Goal: Task Accomplishment & Management: Use online tool/utility

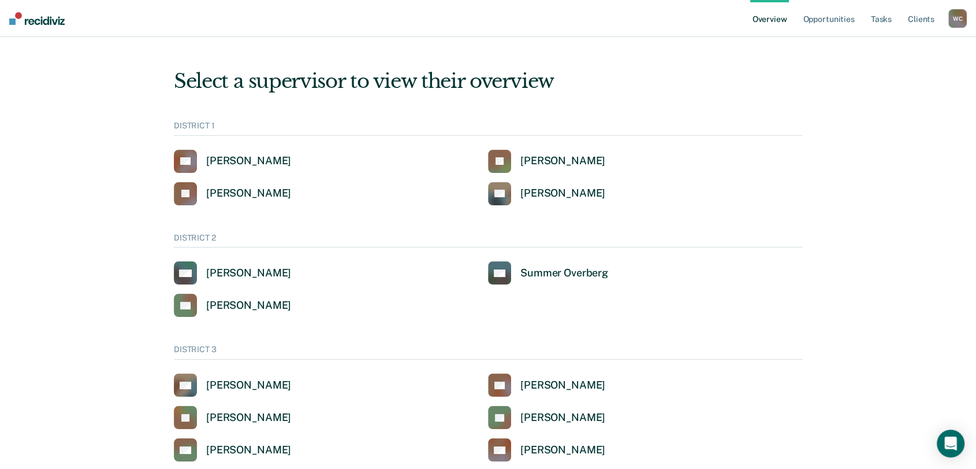
click at [961, 16] on div "W C" at bounding box center [958, 18] width 18 height 18
click at [902, 75] on link "Go to Operations" at bounding box center [911, 75] width 93 height 10
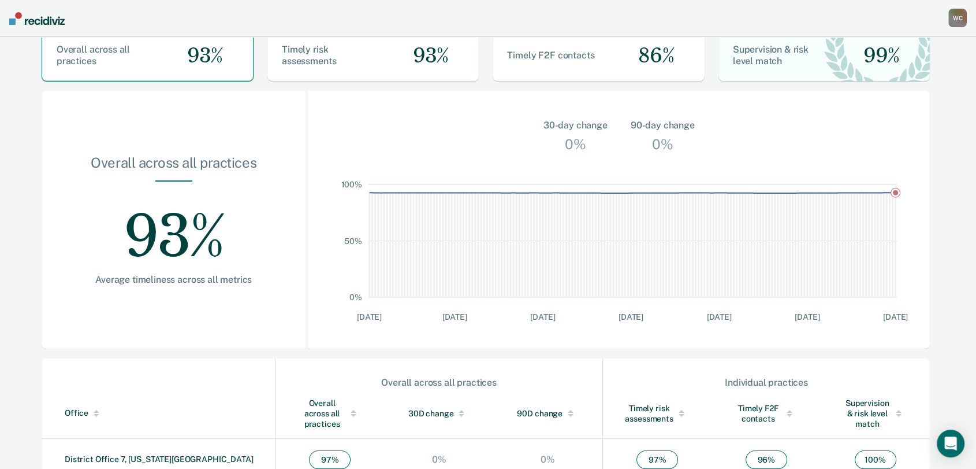
scroll to position [321, 0]
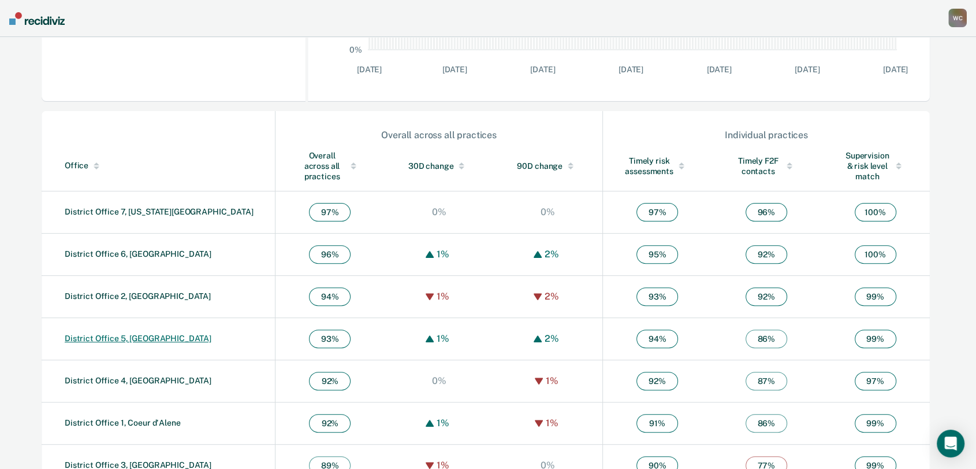
click at [98, 333] on link "District Office 5, [GEOGRAPHIC_DATA]" at bounding box center [138, 337] width 147 height 9
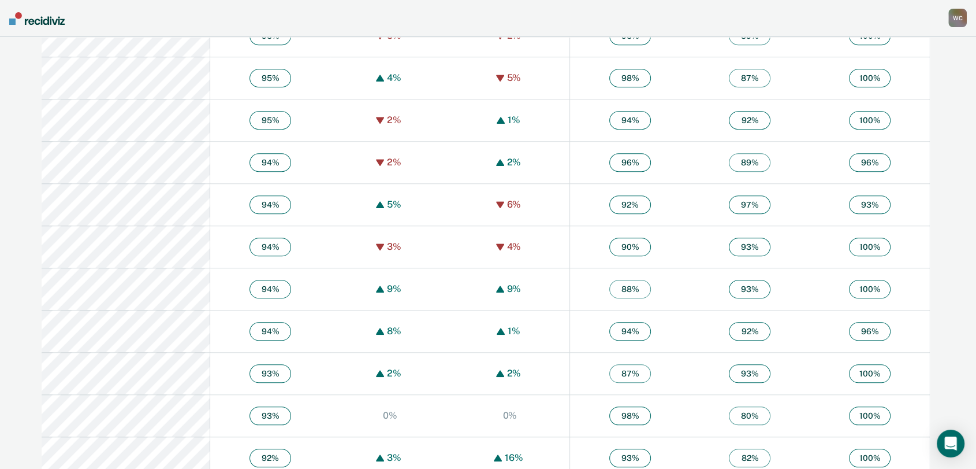
scroll to position [963, 0]
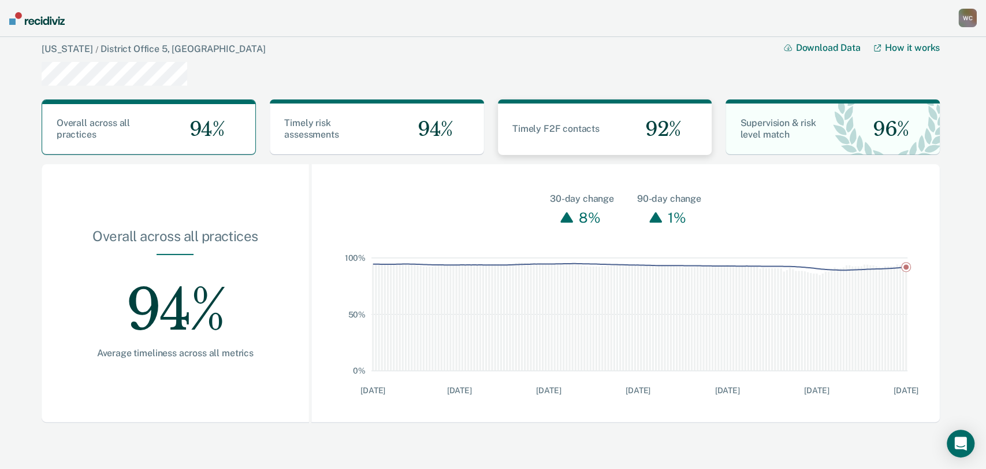
click at [545, 133] on span "Timely F2F contacts" at bounding box center [555, 128] width 87 height 11
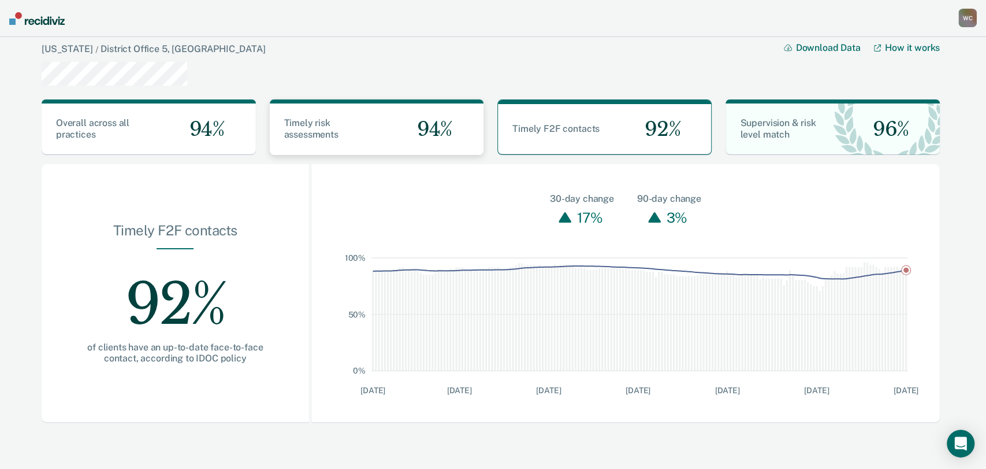
click at [414, 118] on span "94%" at bounding box center [430, 129] width 44 height 24
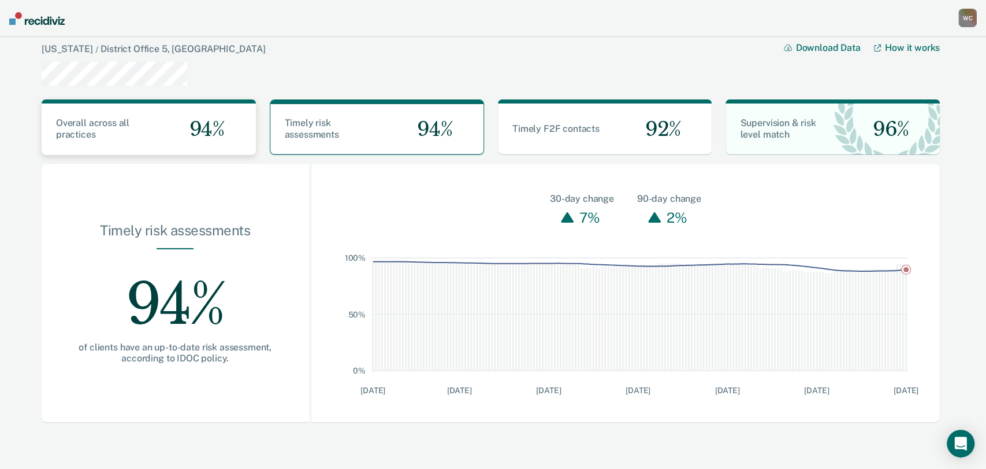
click at [142, 144] on div "Overall across all practices 94%" at bounding box center [149, 128] width 214 height 51
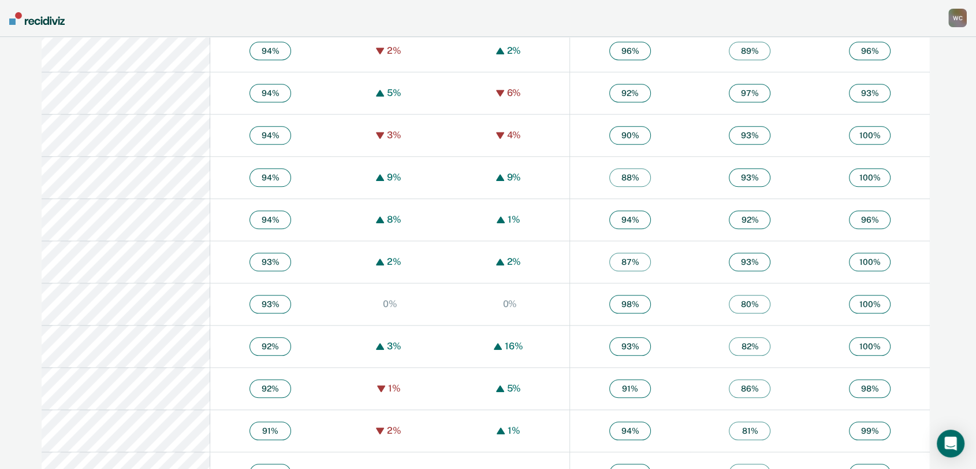
scroll to position [1070, 0]
click at [757, 213] on span "92 %" at bounding box center [750, 222] width 42 height 18
click at [744, 216] on span "92 %" at bounding box center [750, 222] width 42 height 18
click at [961, 18] on div "W C" at bounding box center [958, 18] width 18 height 18
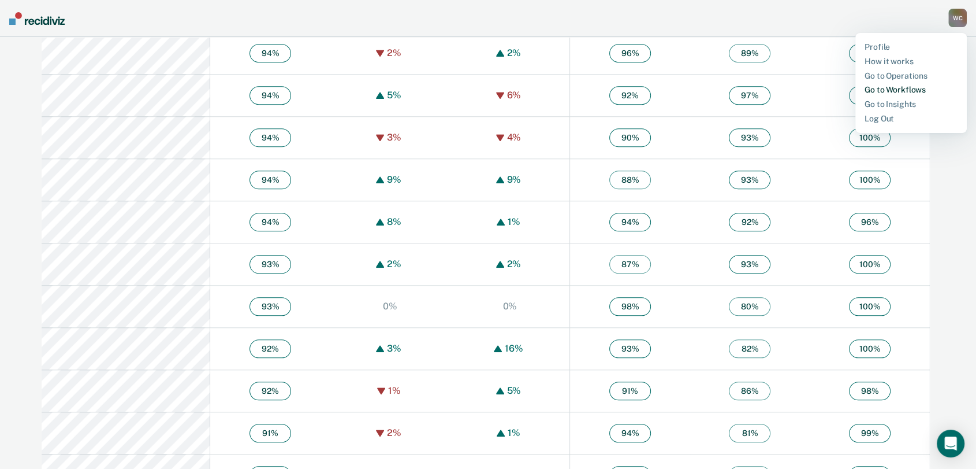
click at [887, 88] on link "Go to Workflows" at bounding box center [911, 90] width 93 height 10
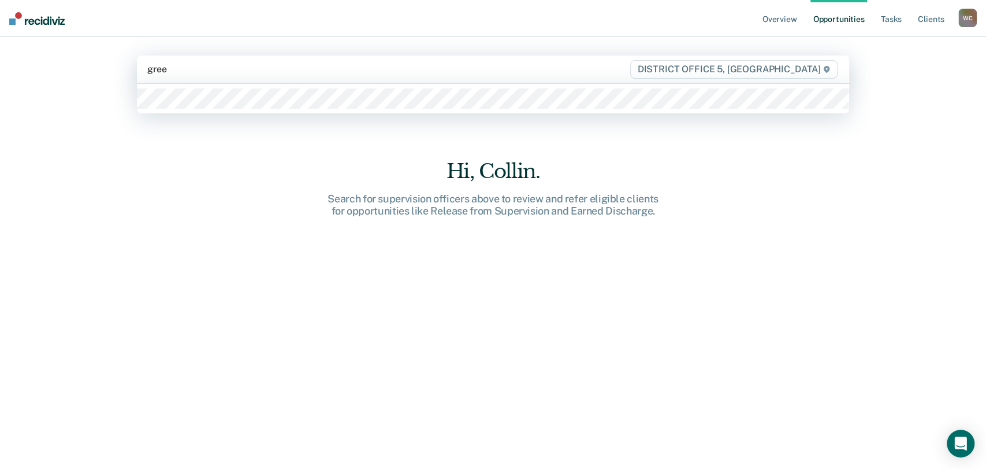
type input "green"
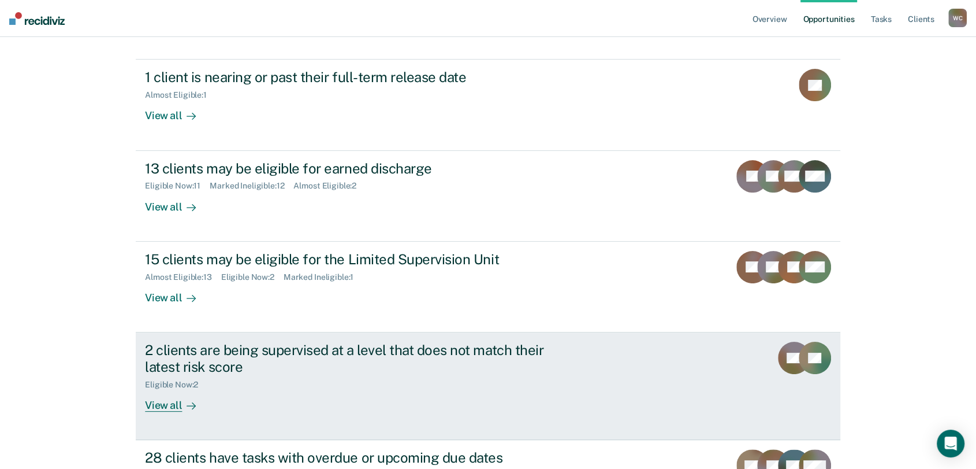
scroll to position [190, 0]
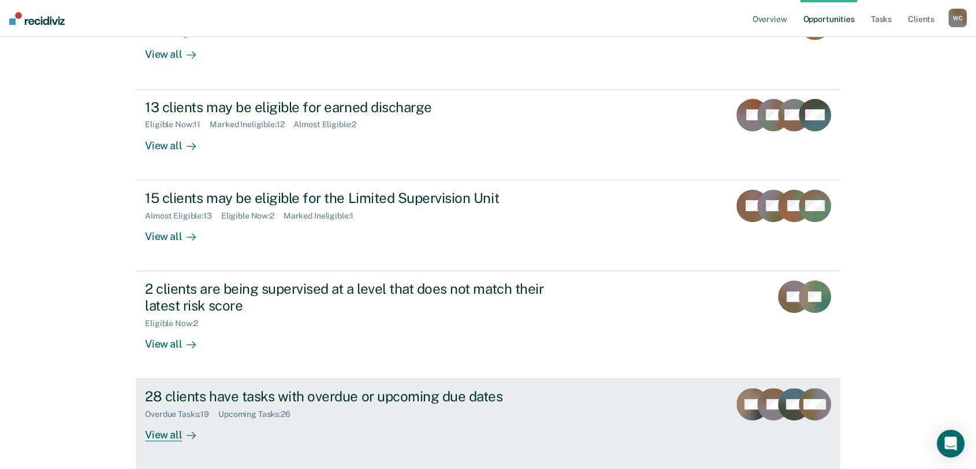
click at [162, 436] on div "View all" at bounding box center [177, 430] width 65 height 23
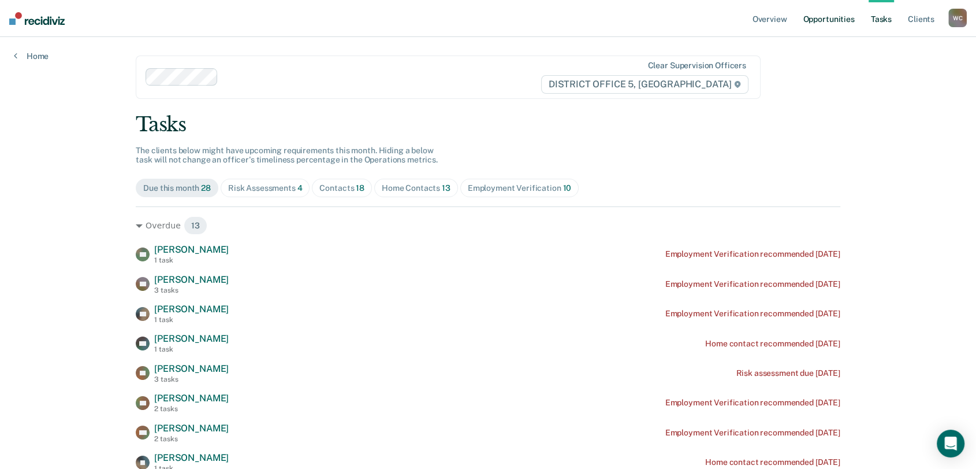
click at [845, 20] on link "Opportunities" at bounding box center [829, 18] width 56 height 37
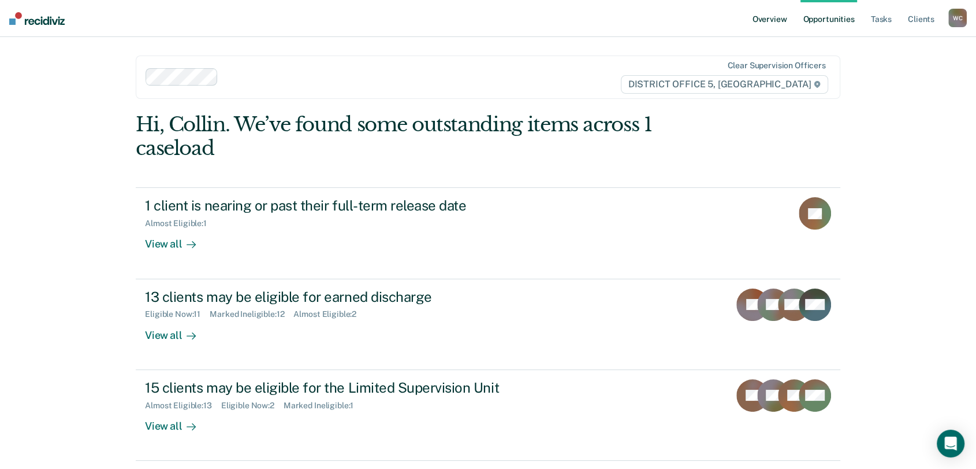
click at [759, 20] on link "Overview" at bounding box center [770, 18] width 39 height 37
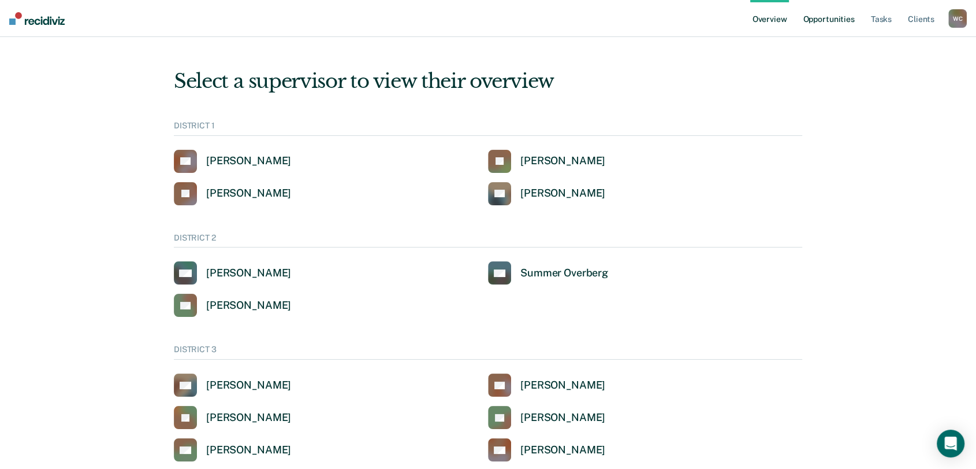
click at [820, 15] on link "Opportunities" at bounding box center [829, 18] width 56 height 37
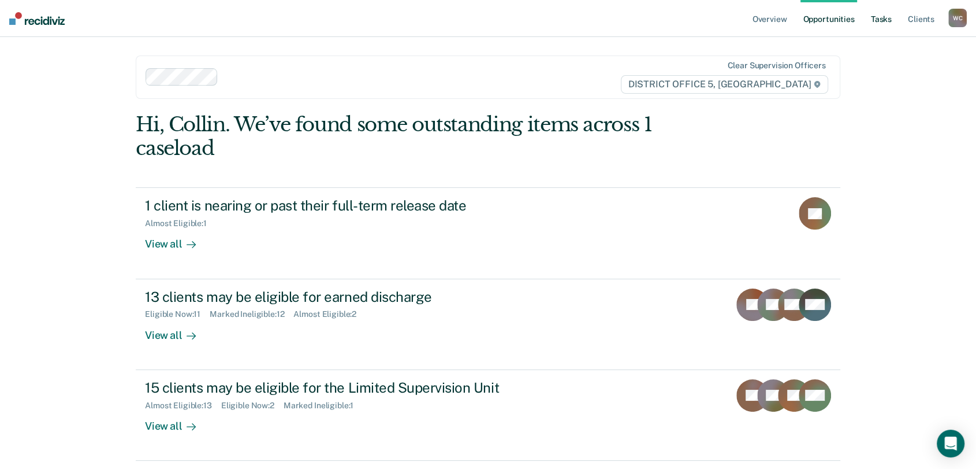
click at [880, 14] on link "Tasks" at bounding box center [881, 18] width 25 height 37
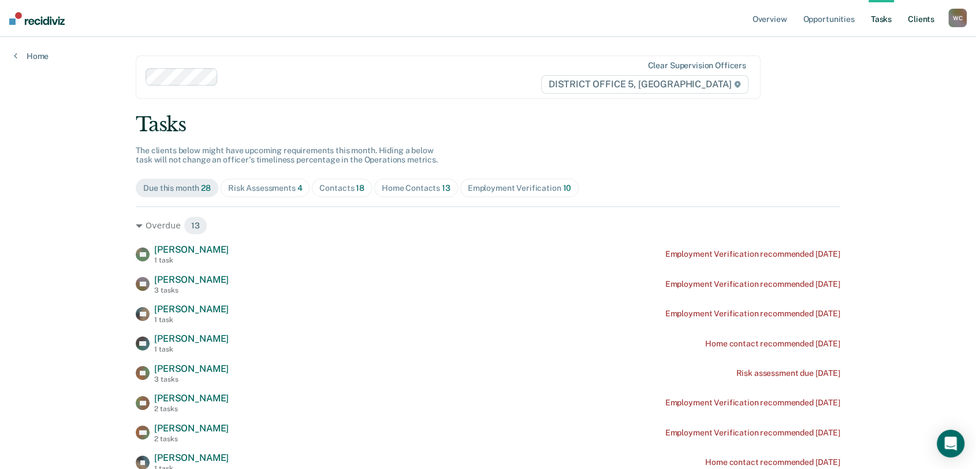
click at [915, 20] on link "Client s" at bounding box center [921, 18] width 31 height 37
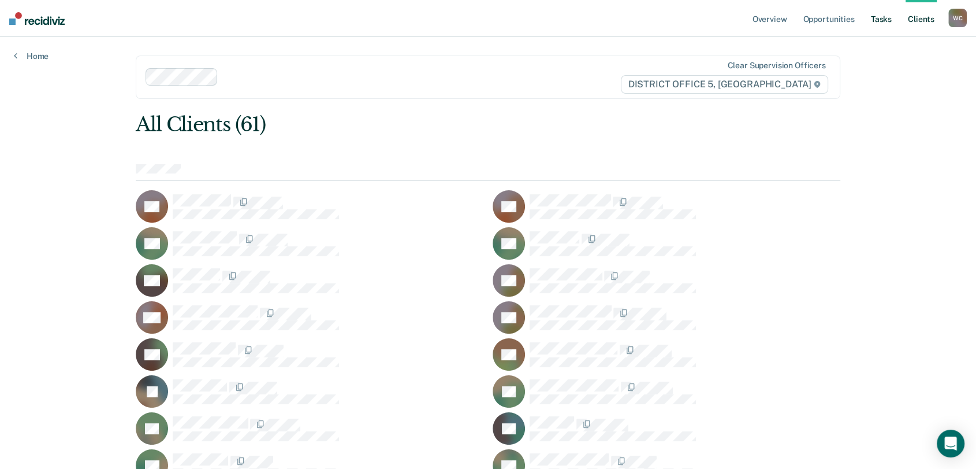
click at [884, 23] on link "Tasks" at bounding box center [881, 18] width 25 height 37
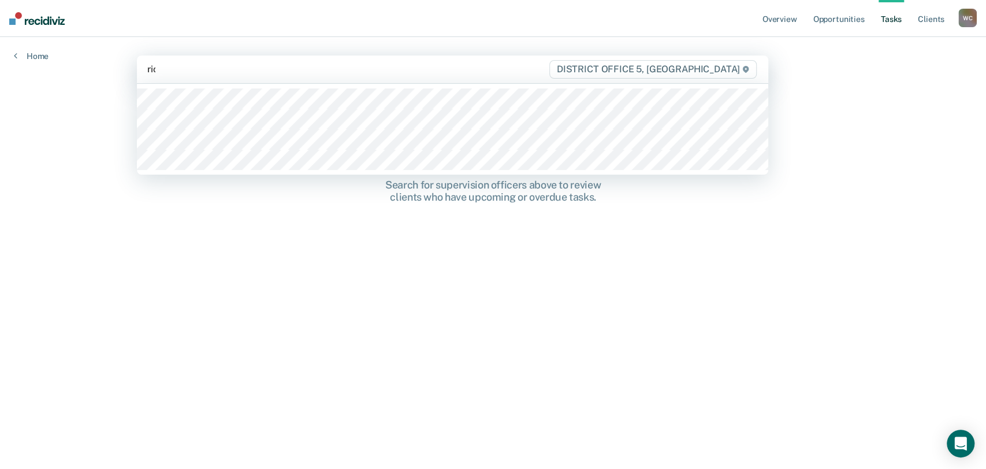
type input "rico"
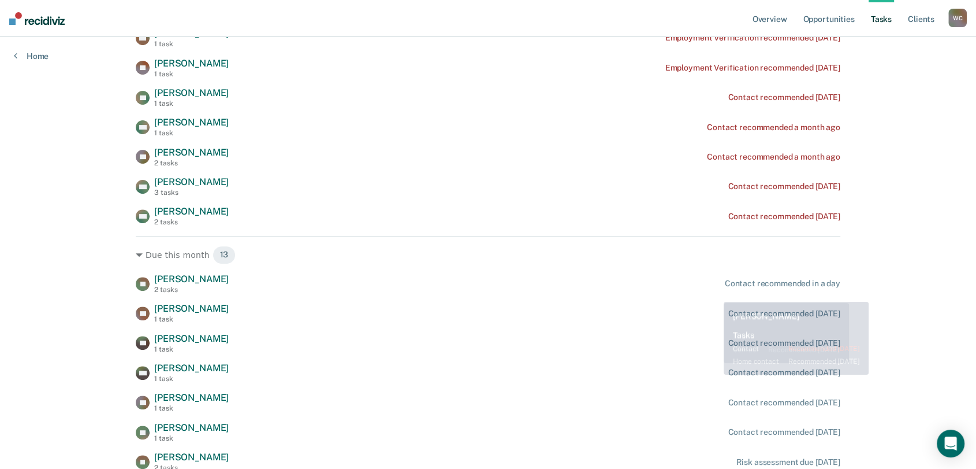
scroll to position [463, 0]
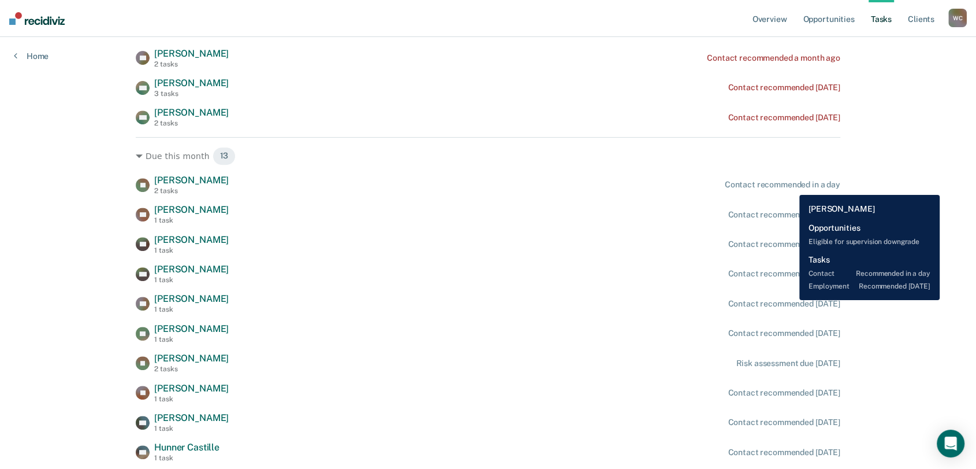
click at [791, 186] on div "Contact recommended in a day" at bounding box center [783, 185] width 116 height 10
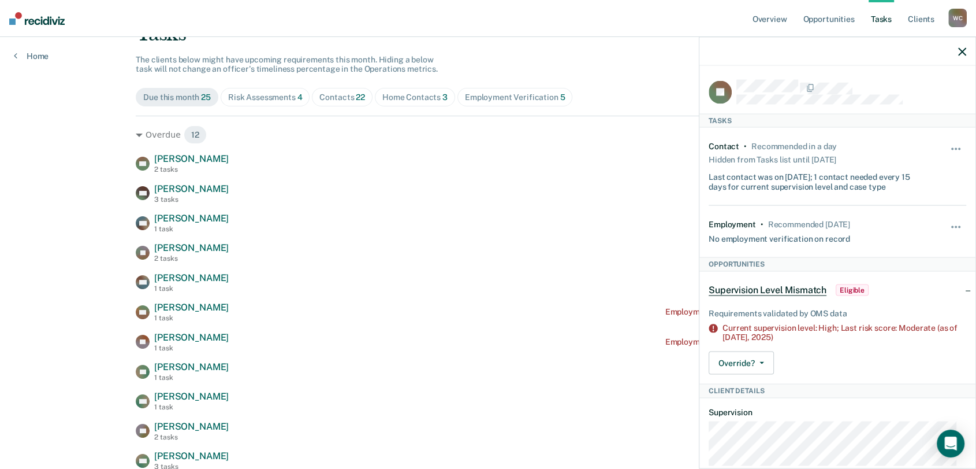
scroll to position [0, 0]
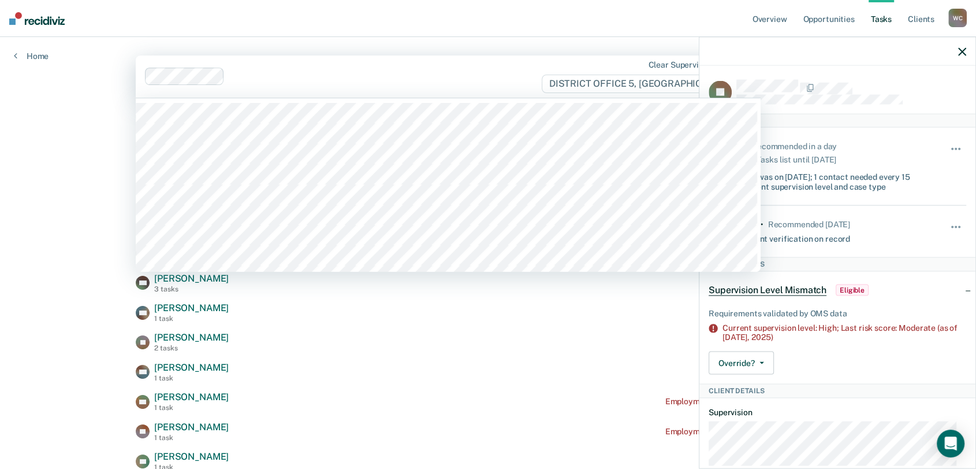
click at [171, 64] on div "Clear supervision officers DISTRICT OFFICE 5, [GEOGRAPHIC_DATA]" at bounding box center [448, 76] width 625 height 42
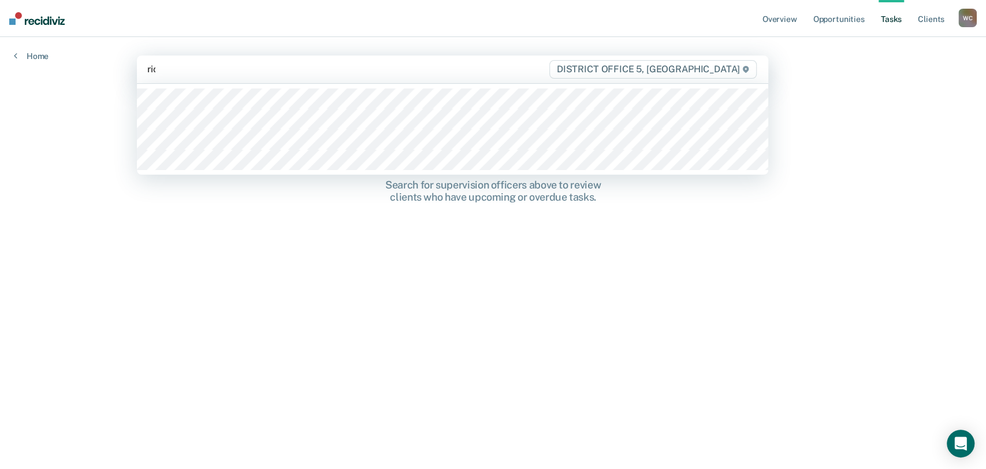
type input "rico"
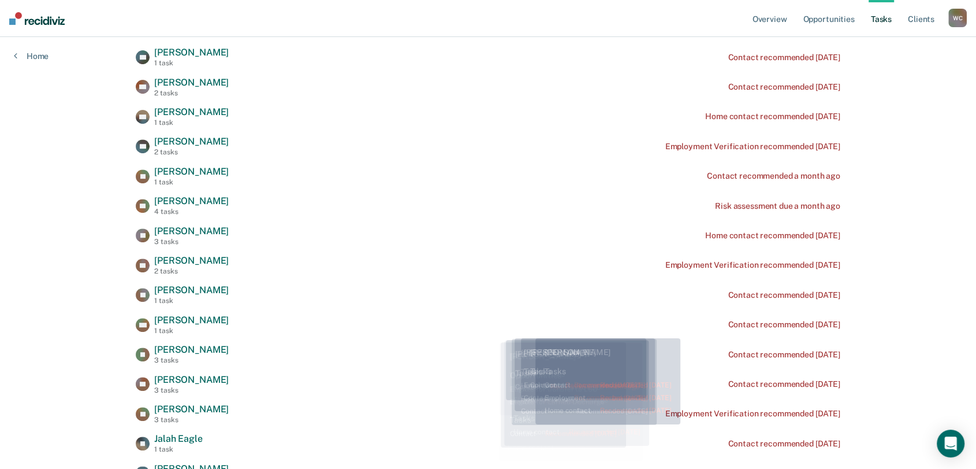
scroll to position [449, 0]
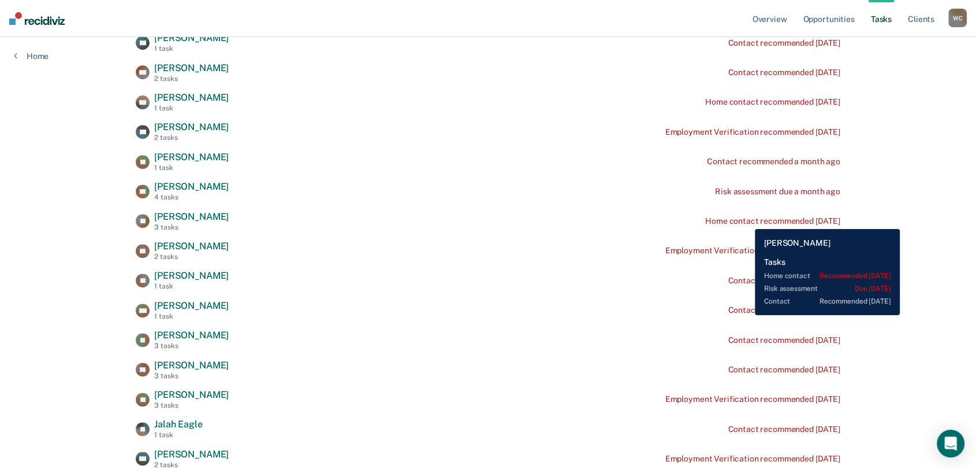
click at [746, 220] on div "Home contact recommended [DATE]" at bounding box center [772, 221] width 135 height 10
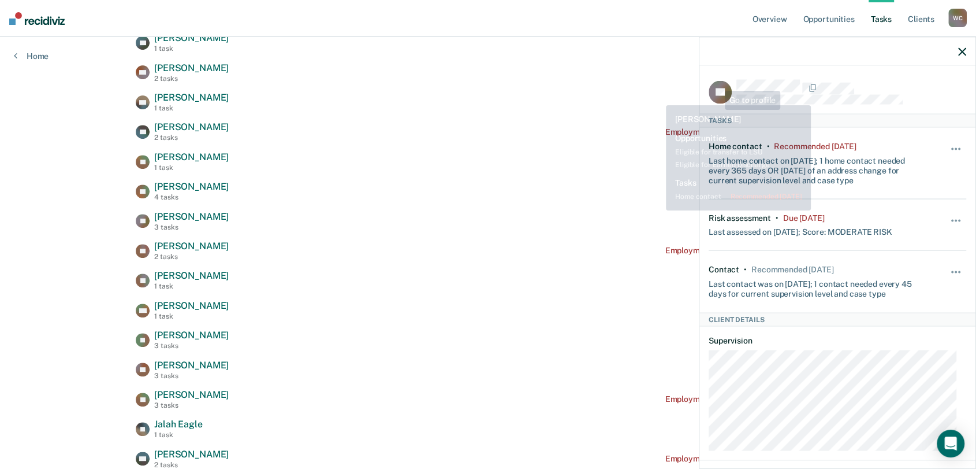
click at [657, 96] on div "SN [PERSON_NAME] 1 task Home contact recommended [DATE]" at bounding box center [488, 102] width 705 height 20
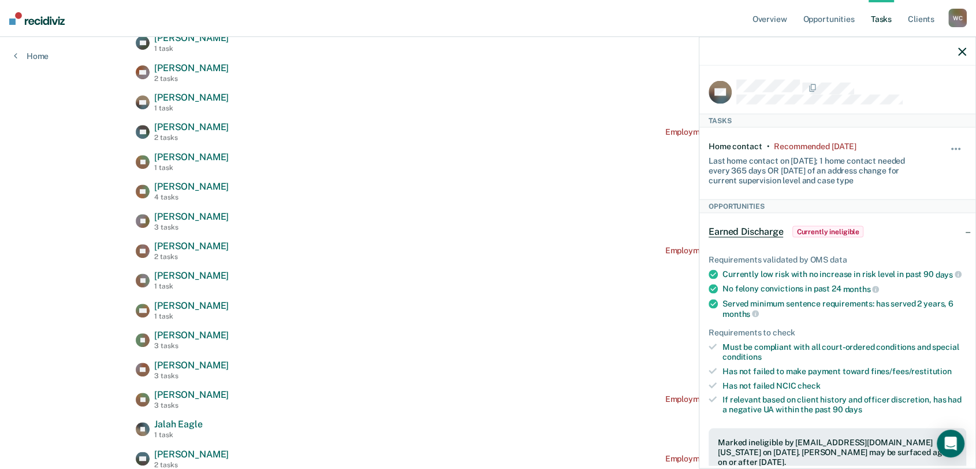
click at [961, 52] on icon "button" at bounding box center [962, 51] width 8 height 8
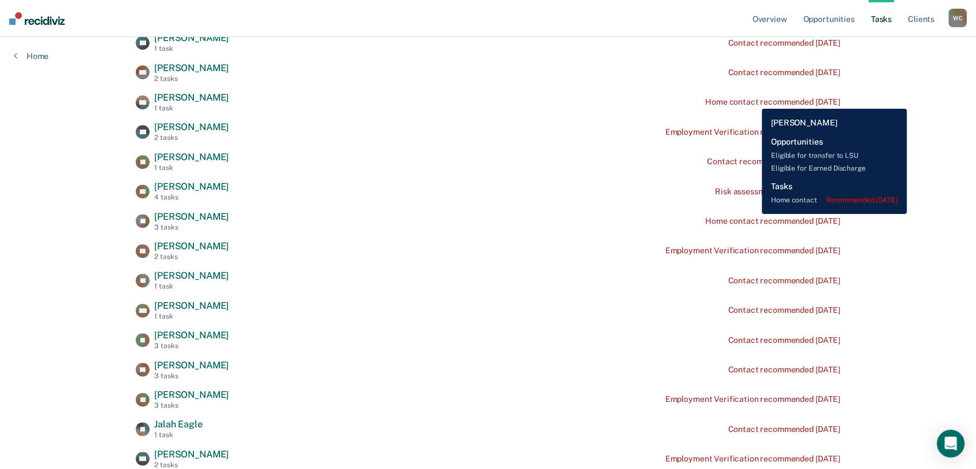
click at [753, 100] on div "Home contact recommended [DATE]" at bounding box center [772, 102] width 135 height 10
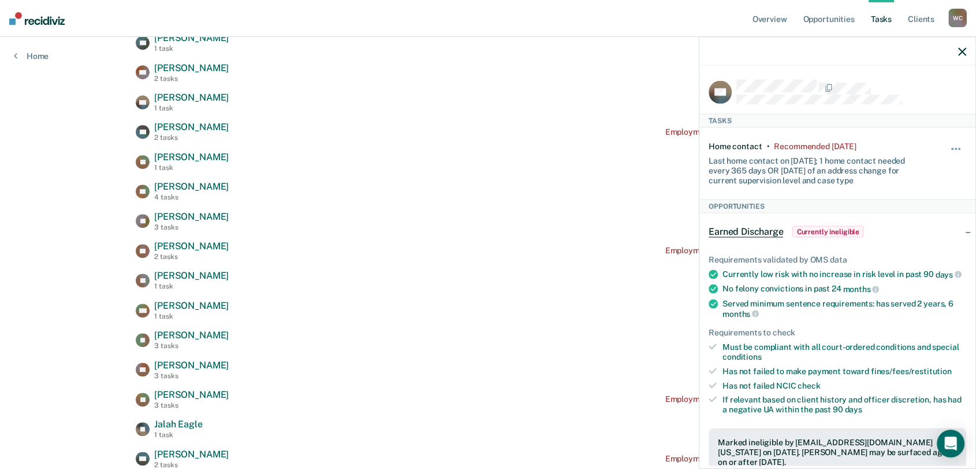
click at [964, 51] on icon "button" at bounding box center [962, 51] width 8 height 8
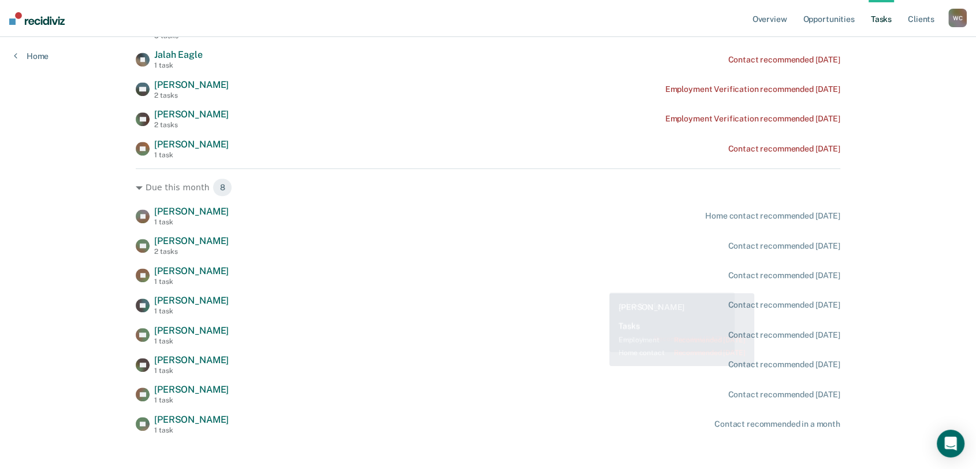
scroll to position [830, 0]
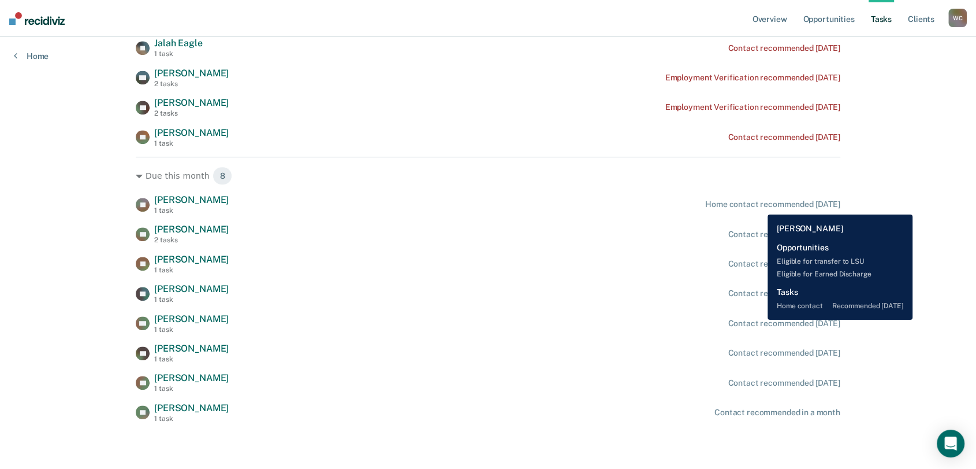
click at [759, 206] on div "Home contact recommended [DATE]" at bounding box center [772, 204] width 135 height 10
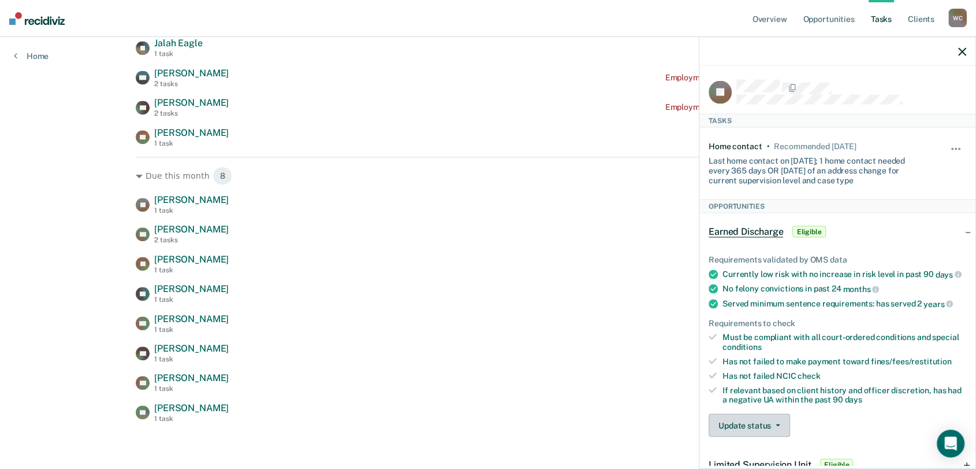
click at [779, 436] on button "Update status" at bounding box center [749, 425] width 81 height 23
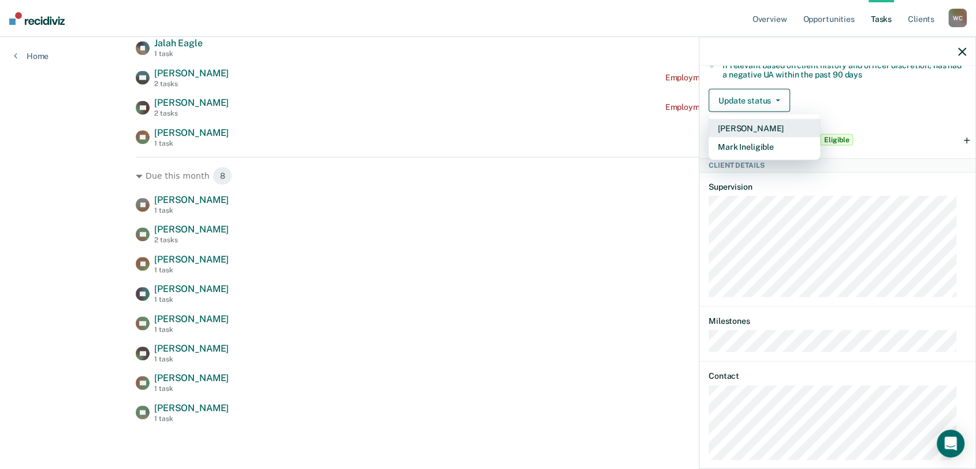
scroll to position [349, 0]
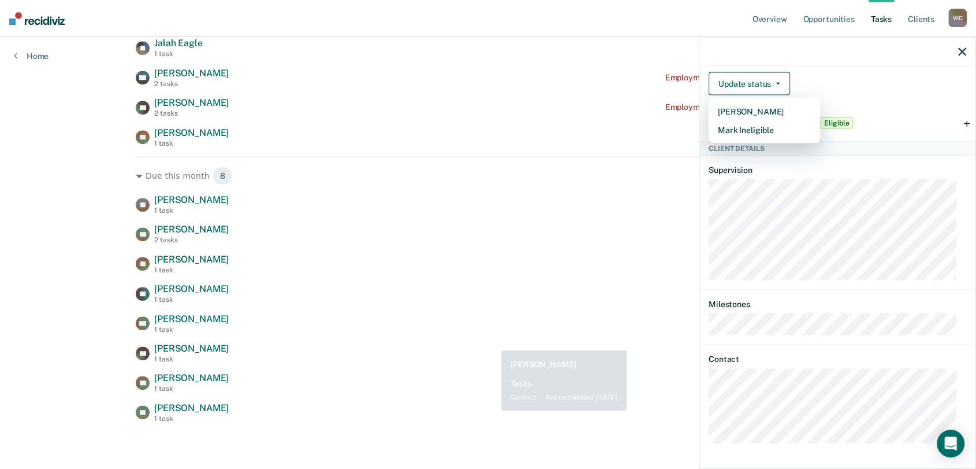
click at [491, 339] on div "JR [PERSON_NAME] 1 task Home contact recommended [DATE] AO [PERSON_NAME] 2 task…" at bounding box center [488, 308] width 705 height 228
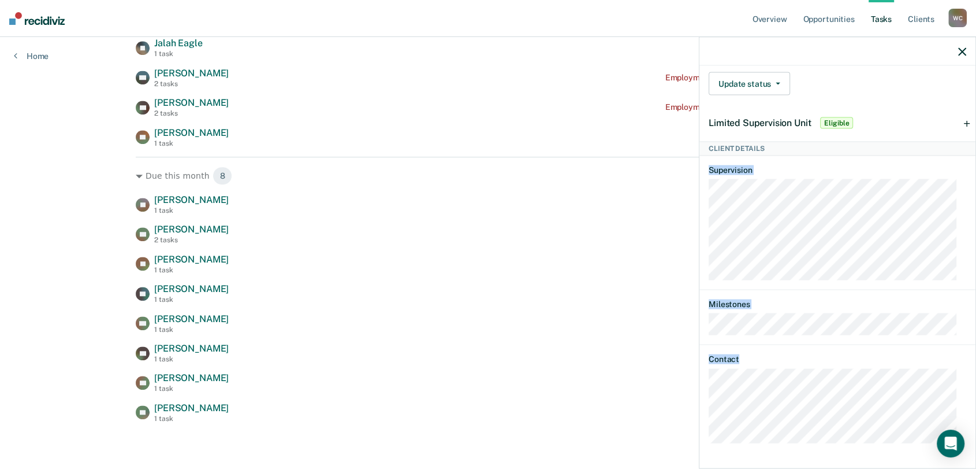
click at [707, 166] on div "JR Tasks Home contact • Recommended [DATE] Last home contact on [DATE]; 1 home …" at bounding box center [838, 266] width 276 height 400
click at [965, 53] on icon "button" at bounding box center [962, 51] width 8 height 8
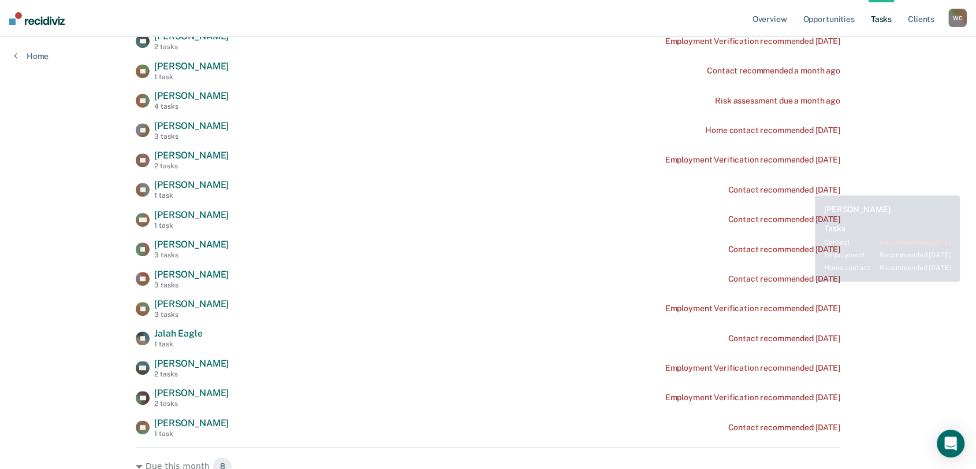
scroll to position [508, 0]
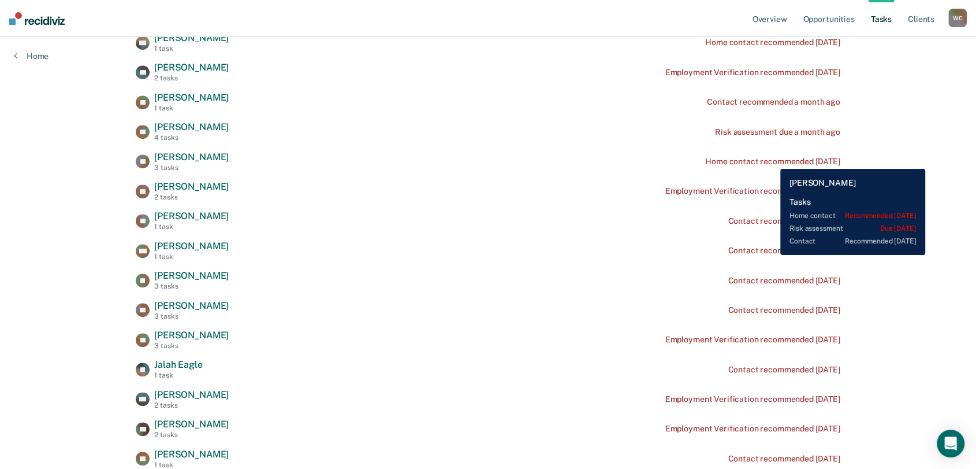
click at [772, 160] on div "Home contact recommended [DATE]" at bounding box center [772, 162] width 135 height 10
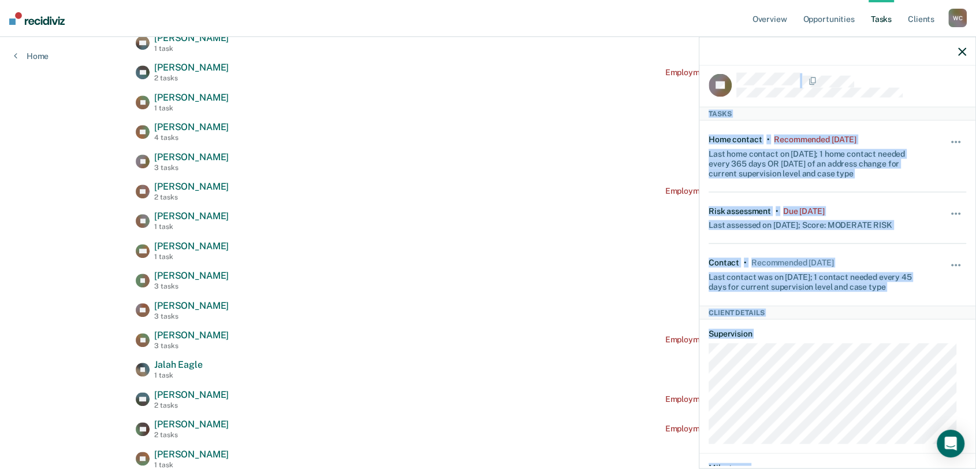
scroll to position [0, 0]
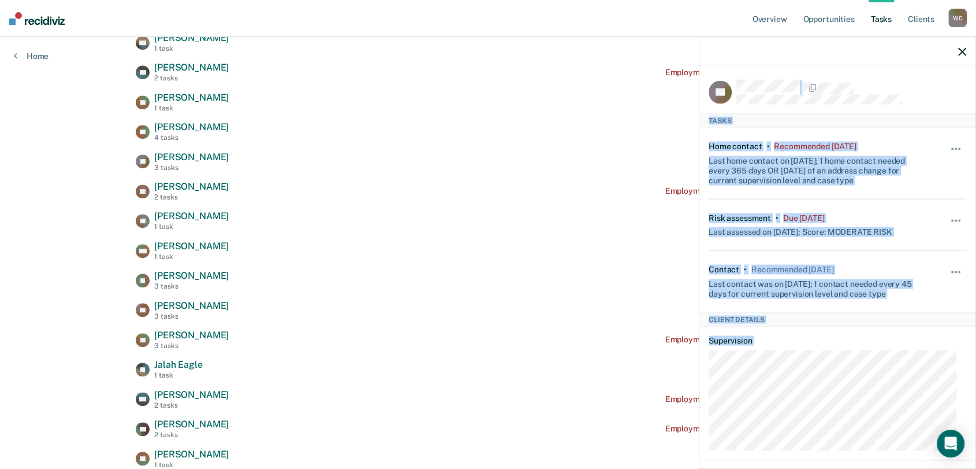
click at [705, 86] on div "TL Tasks Home contact • Recommended [DATE] Last home contact on [DATE]; 1 home …" at bounding box center [838, 266] width 276 height 400
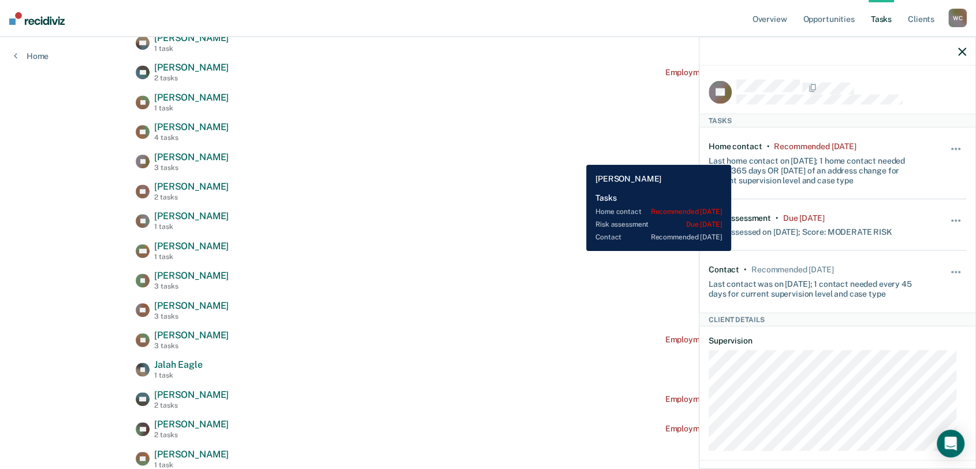
click at [578, 156] on div "TL [PERSON_NAME] 3 tasks Home contact recommended [DATE]" at bounding box center [488, 161] width 705 height 20
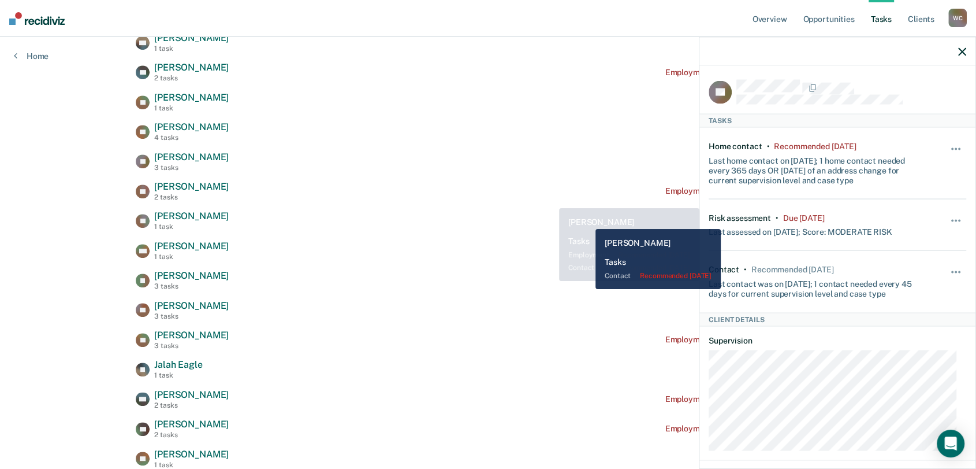
drag, startPoint x: 587, startPoint y: 220, endPoint x: 601, endPoint y: 195, distance: 28.5
click at [587, 218] on div "LT [PERSON_NAME] 1 task Contact recommended [DATE]" at bounding box center [488, 220] width 705 height 20
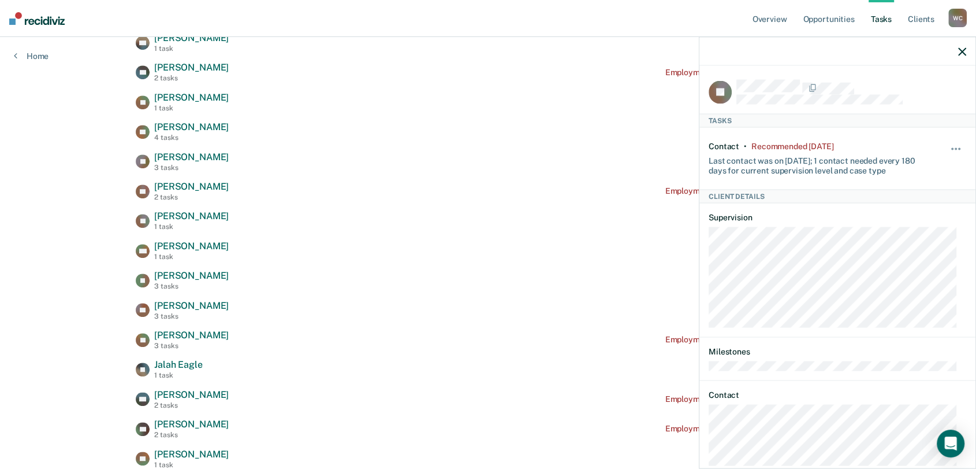
click at [960, 51] on icon "button" at bounding box center [962, 51] width 8 height 8
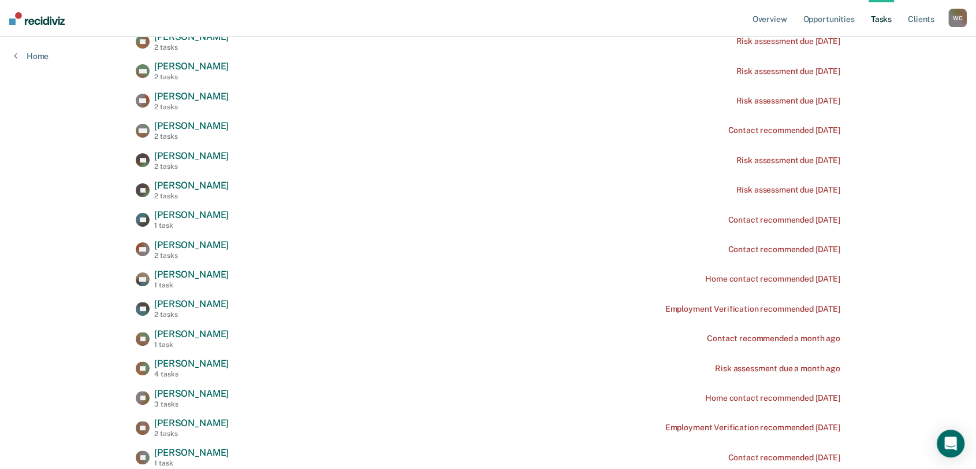
scroll to position [252, 0]
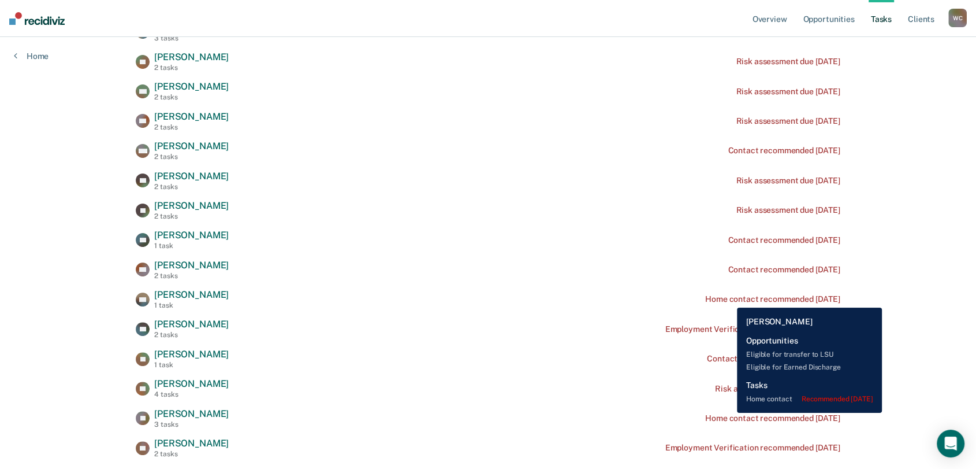
click at [729, 299] on div "Home contact recommended [DATE]" at bounding box center [772, 299] width 135 height 10
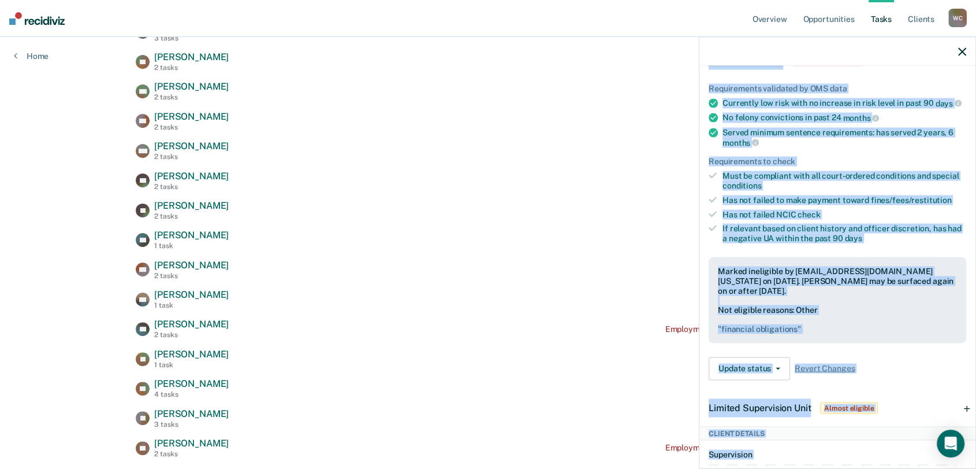
scroll to position [0, 0]
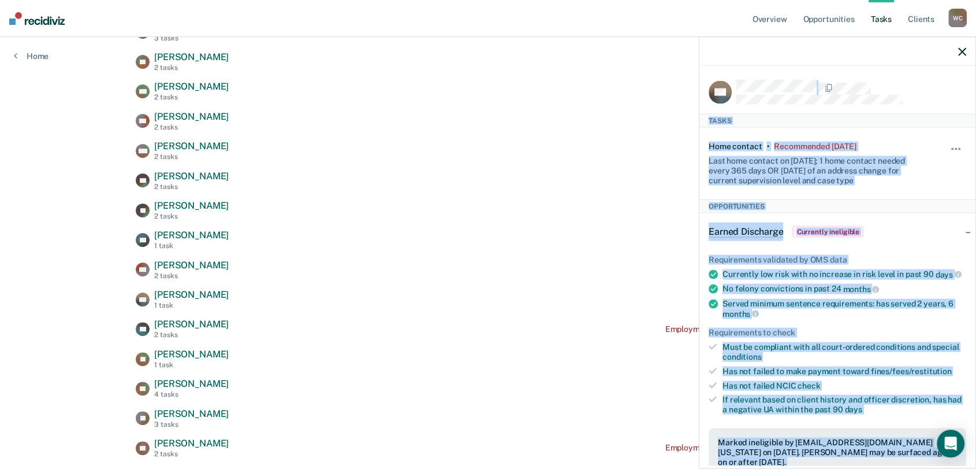
click at [705, 82] on div "SN Tasks Home contact • Recommended [DATE] Last home contact on [DATE]; 1 home …" at bounding box center [838, 266] width 276 height 400
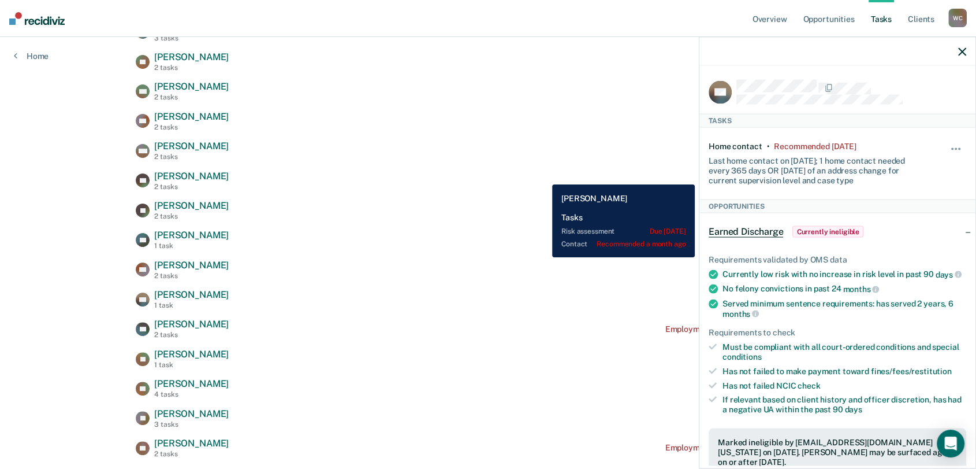
click at [544, 176] on div "SP [PERSON_NAME] 2 tasks Risk assessment due [DATE]" at bounding box center [488, 180] width 705 height 20
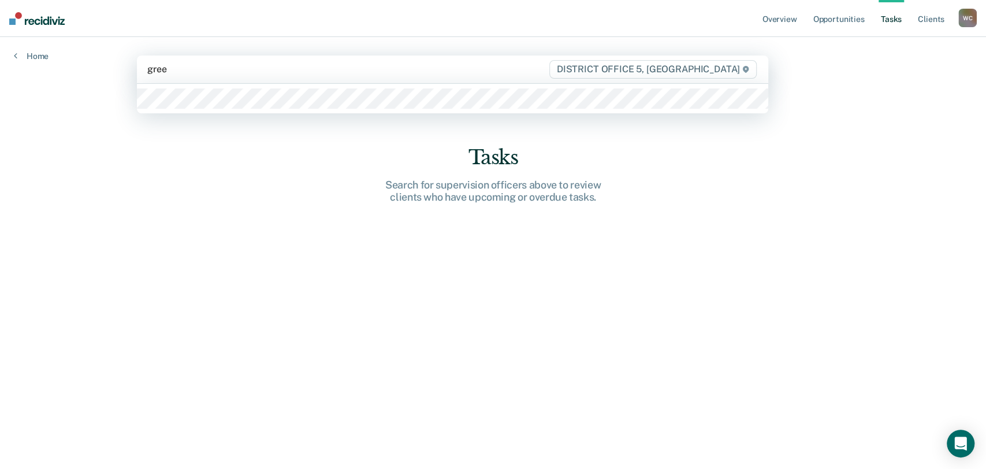
type input "green"
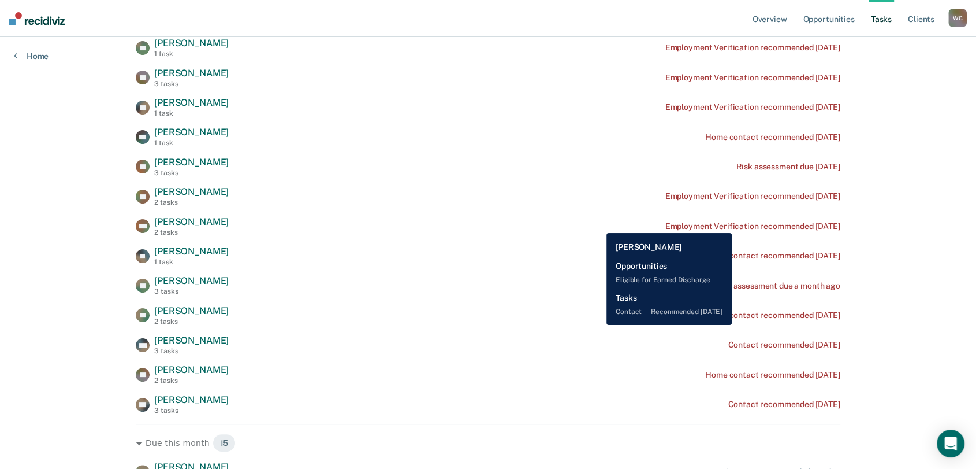
scroll to position [192, 0]
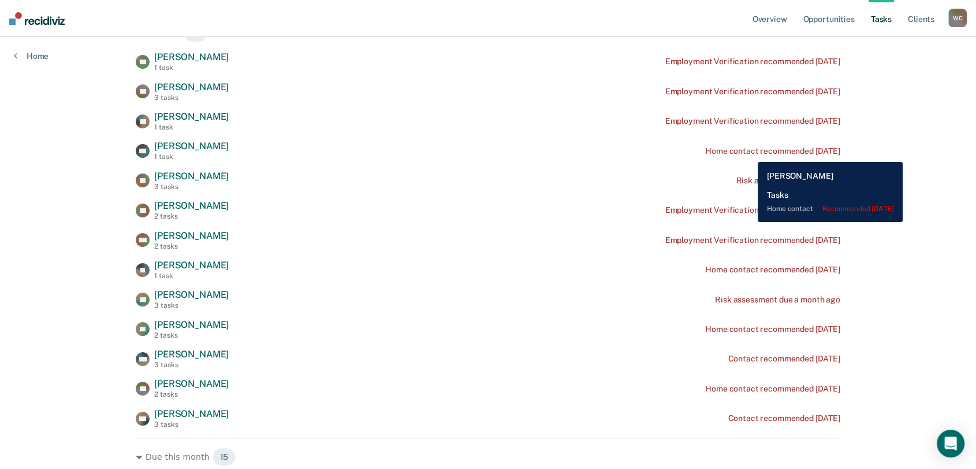
click at [749, 153] on div "Home contact recommended [DATE]" at bounding box center [772, 151] width 135 height 10
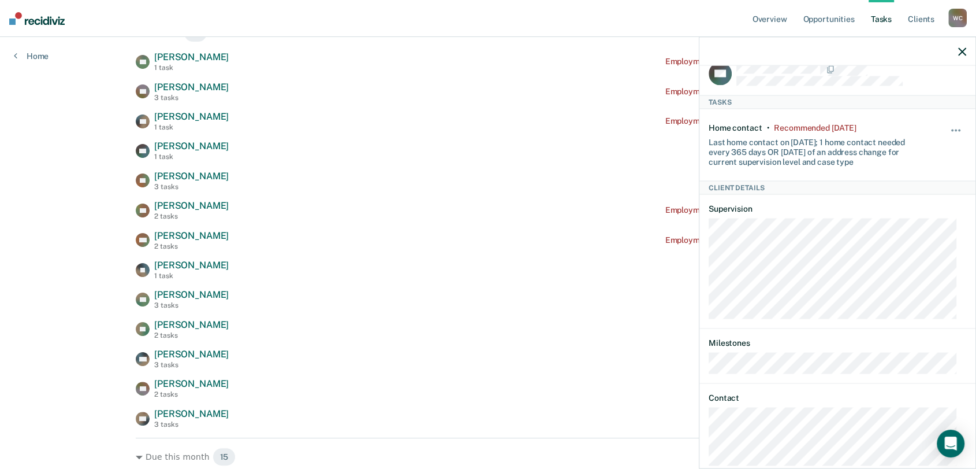
scroll to position [0, 0]
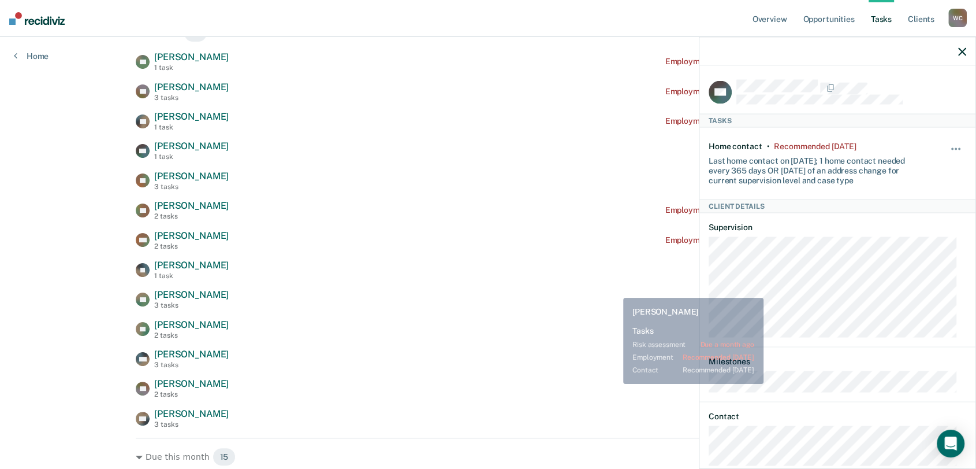
click at [547, 289] on div "KE [PERSON_NAME] 3 tasks Risk assessment due a month ago" at bounding box center [488, 299] width 705 height 20
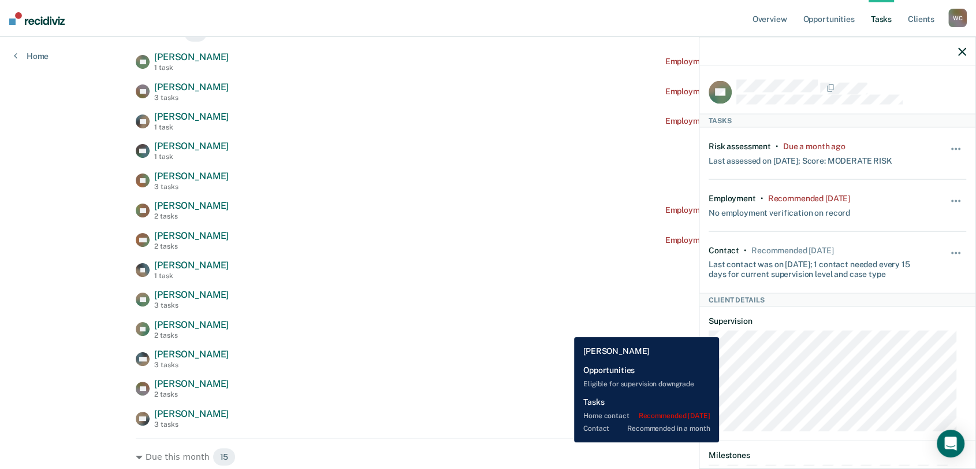
click at [566, 328] on div "RL [PERSON_NAME] 2 tasks Home contact recommended [DATE]" at bounding box center [488, 329] width 705 height 20
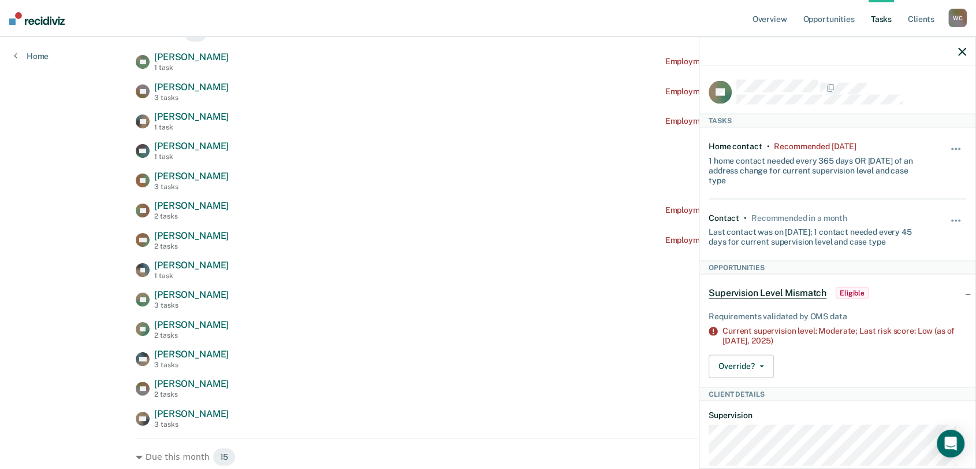
click at [963, 49] on icon "button" at bounding box center [962, 51] width 8 height 8
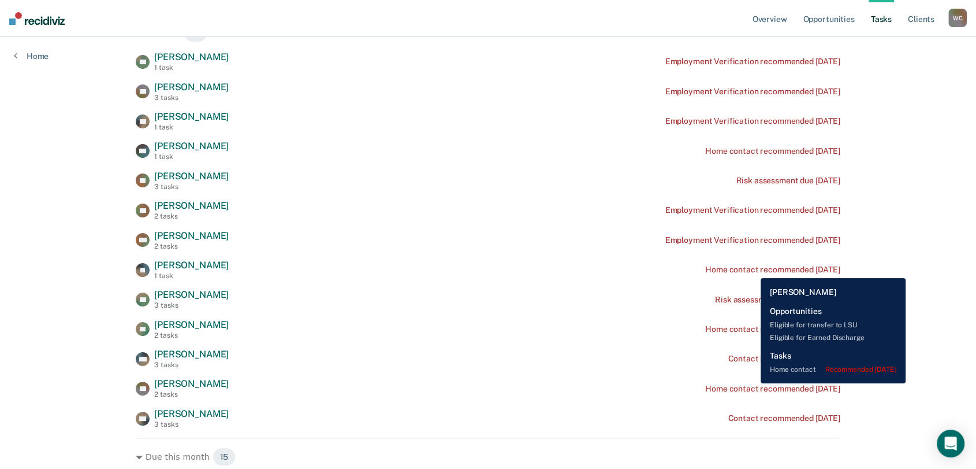
click at [752, 269] on div "Home contact recommended [DATE]" at bounding box center [772, 270] width 135 height 10
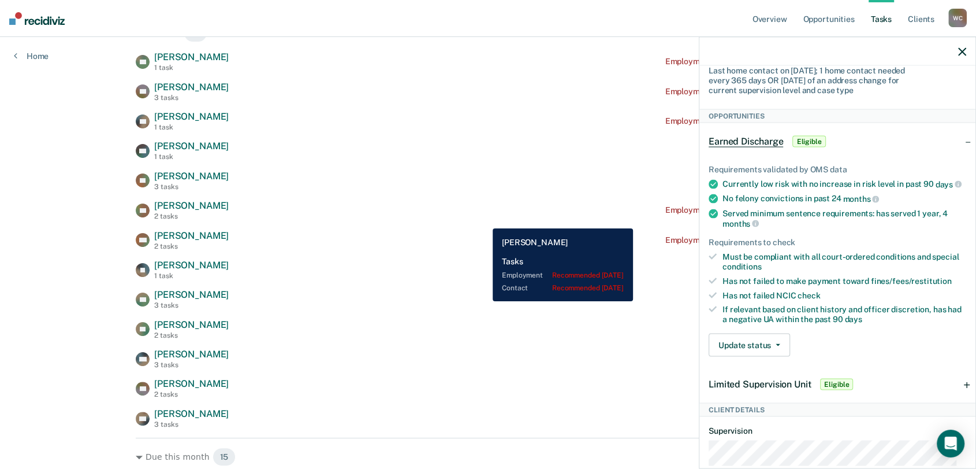
drag, startPoint x: 484, startPoint y: 220, endPoint x: 490, endPoint y: 216, distance: 6.7
click at [485, 220] on div "FG [PERSON_NAME] 2 tasks Employment Verification recommended [DATE]" at bounding box center [488, 210] width 705 height 20
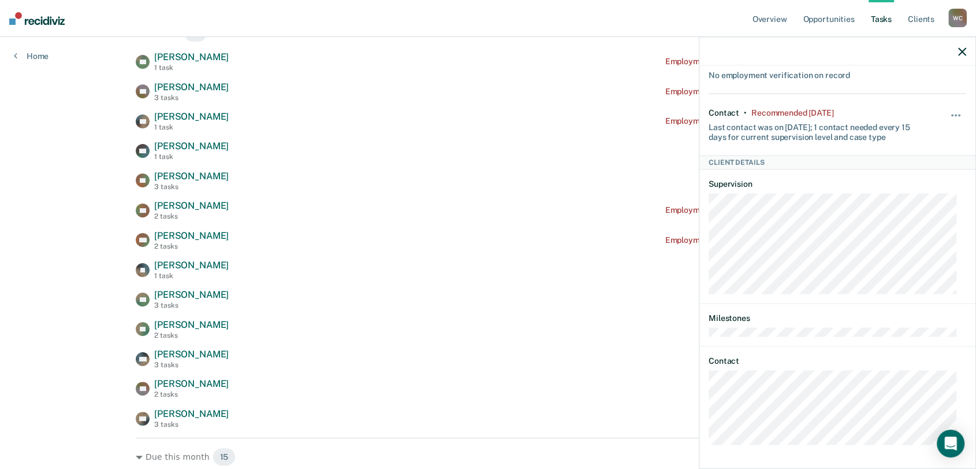
click at [960, 48] on icon "button" at bounding box center [962, 51] width 8 height 8
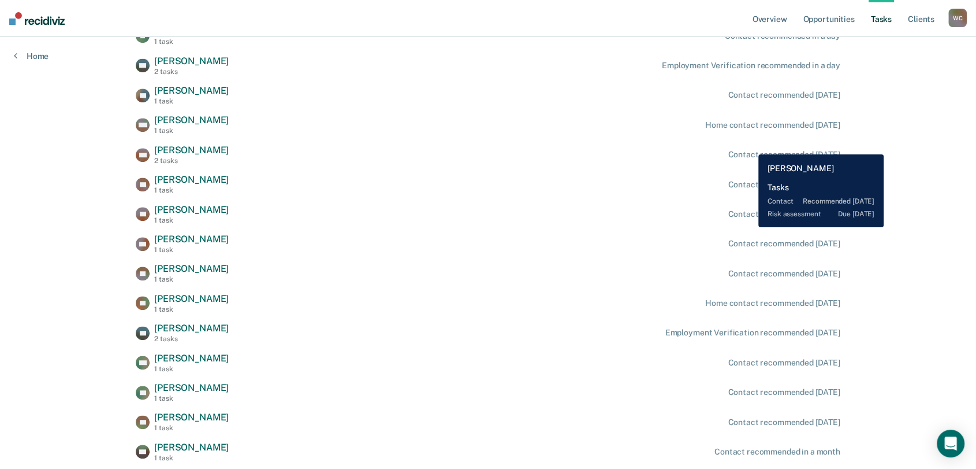
scroll to position [513, 0]
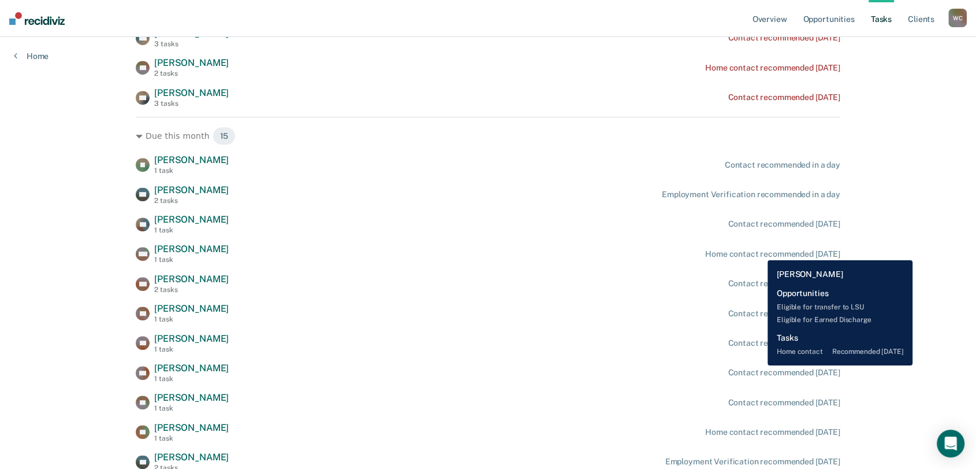
click at [759, 251] on div "Home contact recommended [DATE]" at bounding box center [772, 254] width 135 height 10
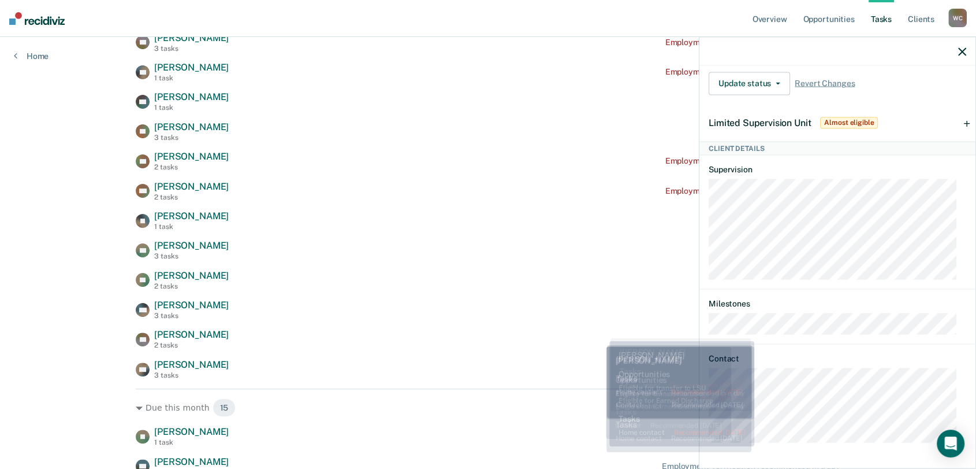
scroll to position [0, 0]
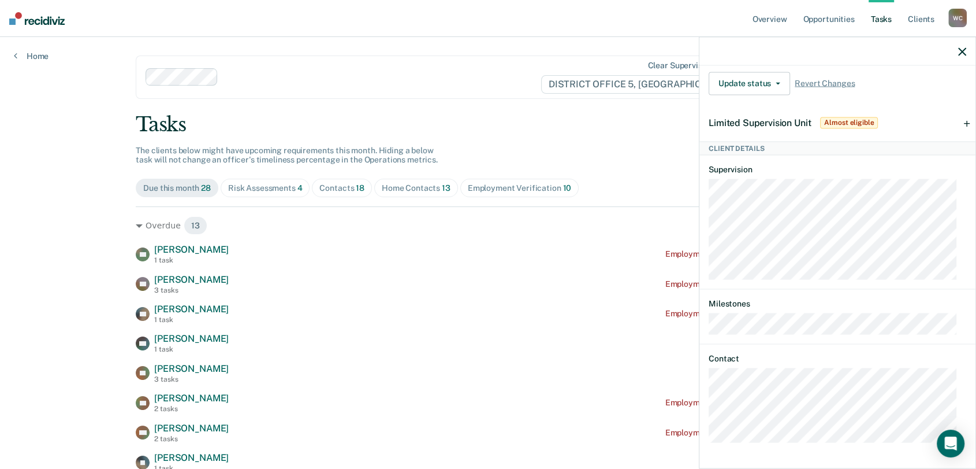
click at [962, 53] on icon "button" at bounding box center [962, 51] width 8 height 8
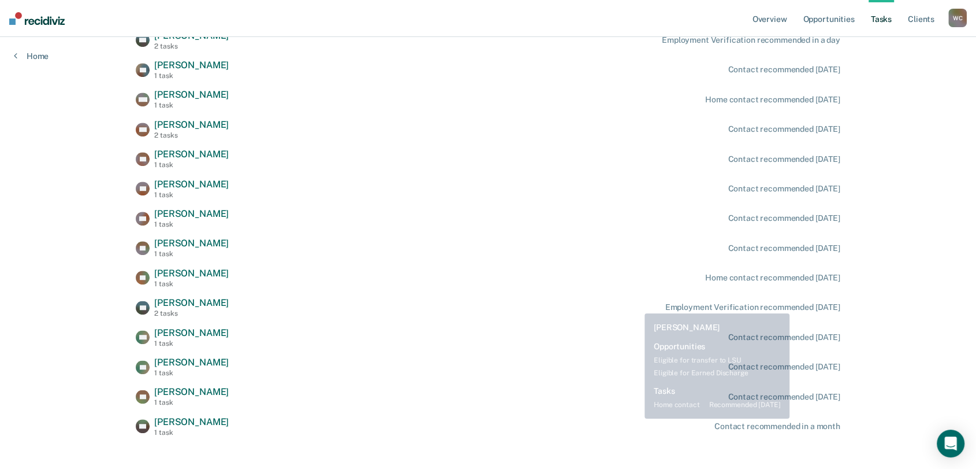
scroll to position [681, 0]
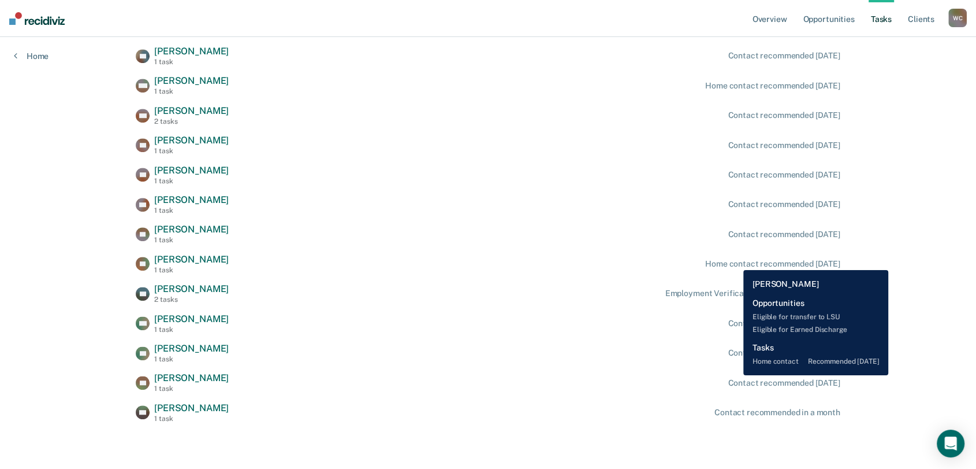
click at [735, 261] on div "Home contact recommended [DATE]" at bounding box center [772, 264] width 135 height 10
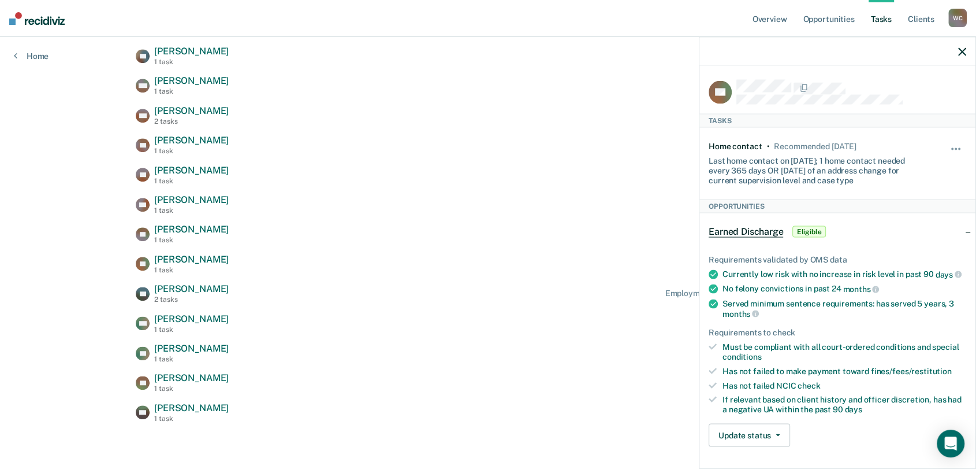
scroll to position [128, 0]
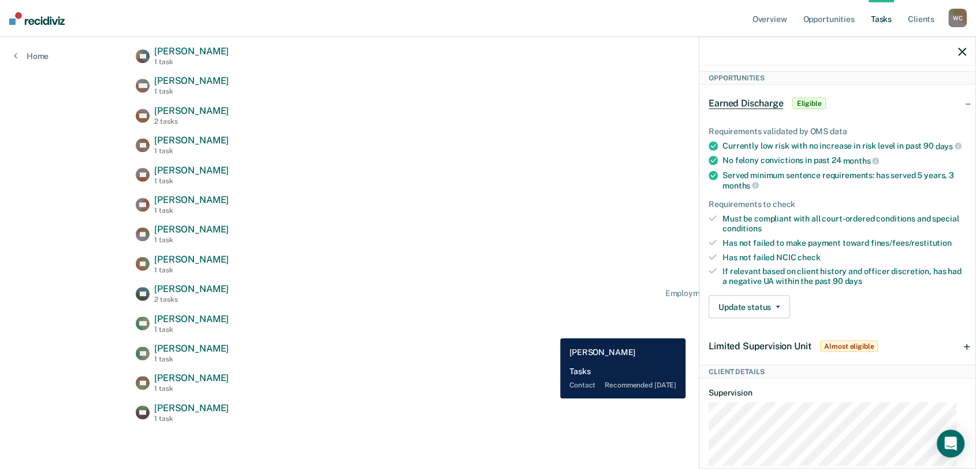
click at [552, 329] on div "CM [PERSON_NAME] 1 task Contact recommended [DATE]" at bounding box center [488, 323] width 705 height 20
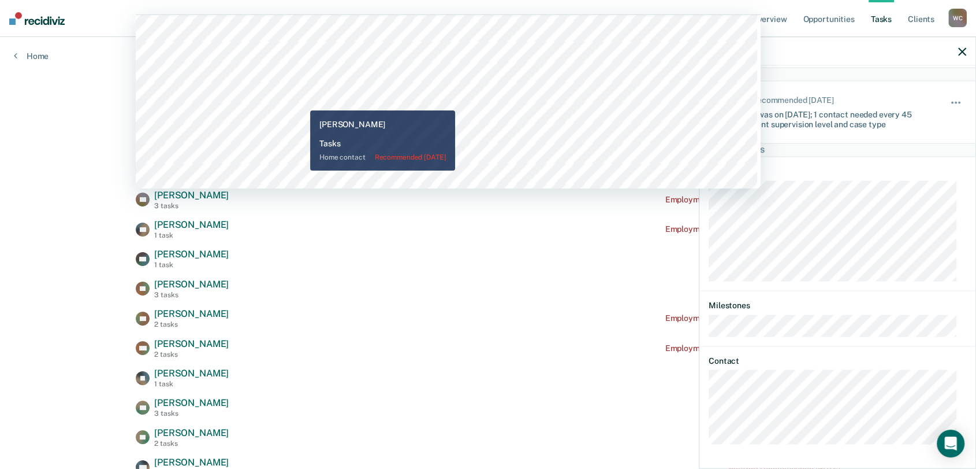
scroll to position [0, 0]
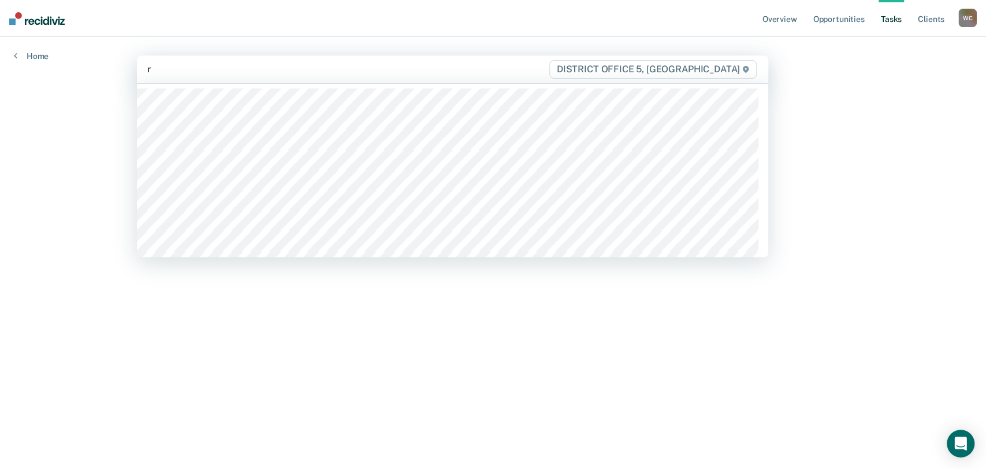
type input "ri"
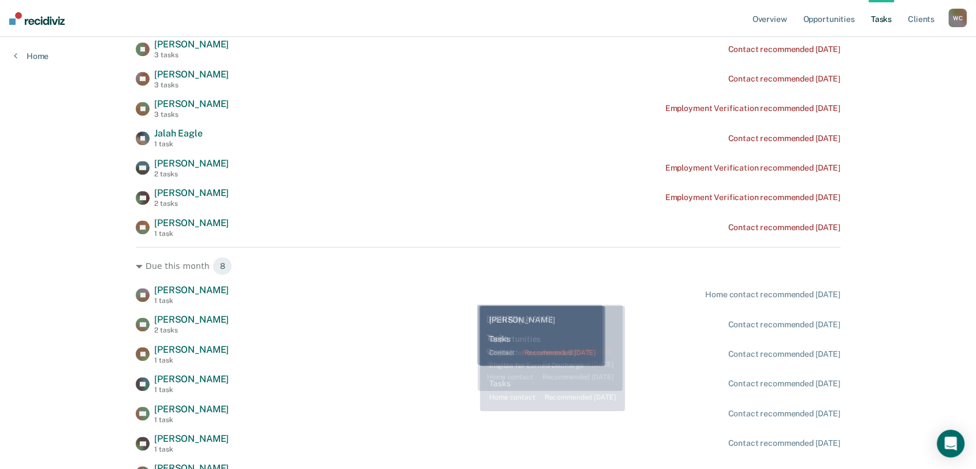
scroll to position [830, 0]
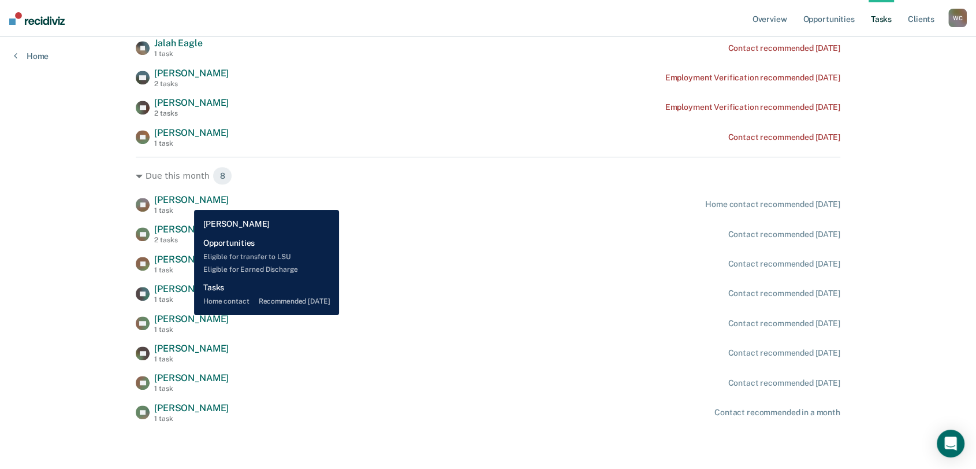
click at [185, 200] on span "[PERSON_NAME]" at bounding box center [191, 199] width 75 height 11
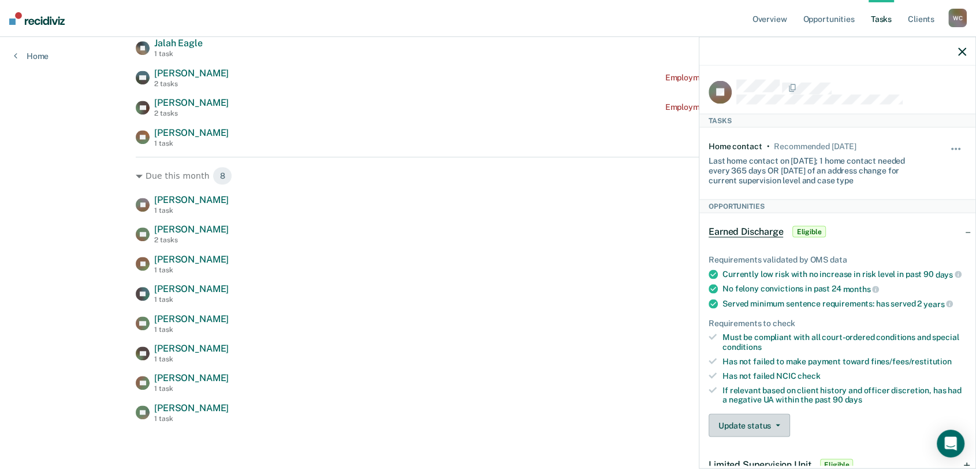
click at [774, 431] on button "Update status" at bounding box center [749, 425] width 81 height 23
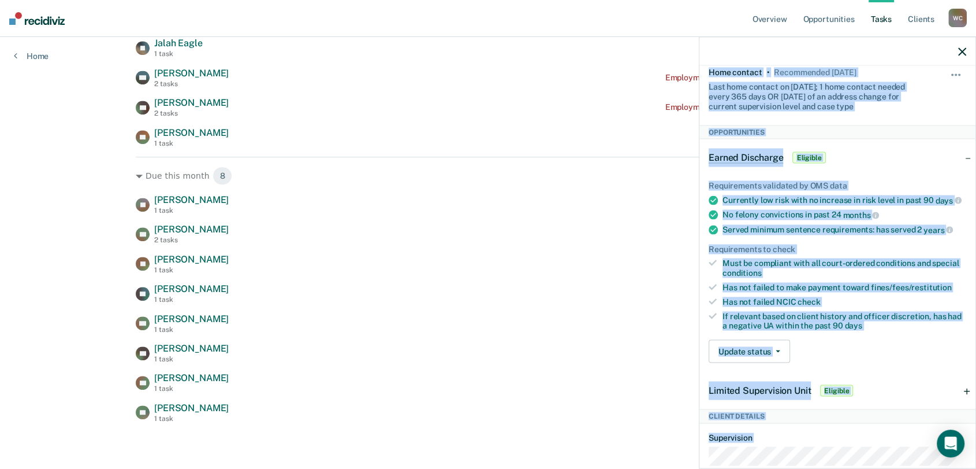
scroll to position [0, 0]
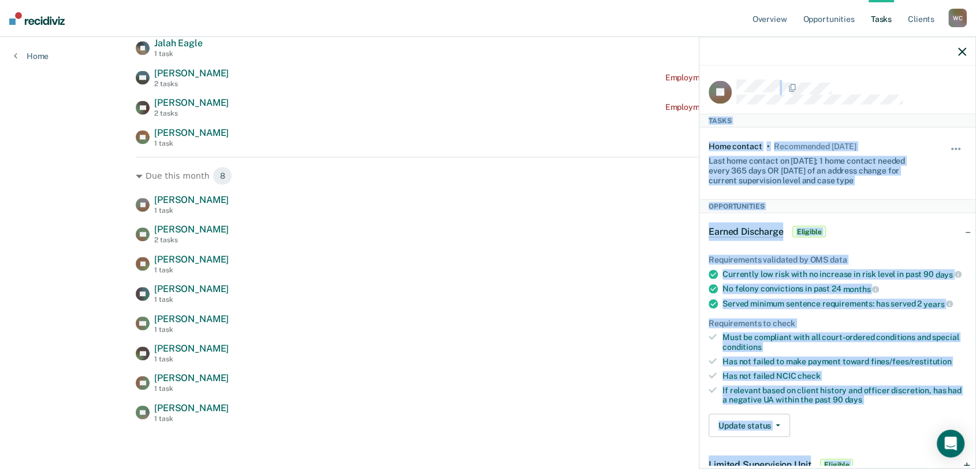
click at [705, 89] on div "JR Tasks Home contact • Recommended [DATE] Last home contact on [DATE]; 1 home …" at bounding box center [838, 266] width 276 height 400
